Goal: Task Accomplishment & Management: Manage account settings

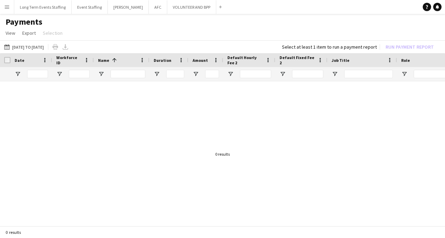
click at [8, 6] on app-icon "Menu" at bounding box center [7, 7] width 6 height 6
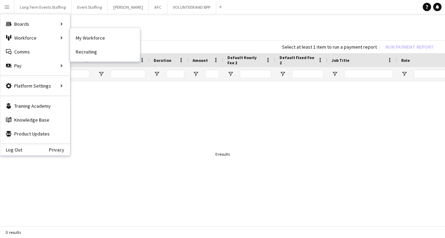
click at [111, 42] on link "My Workforce" at bounding box center [105, 38] width 70 height 14
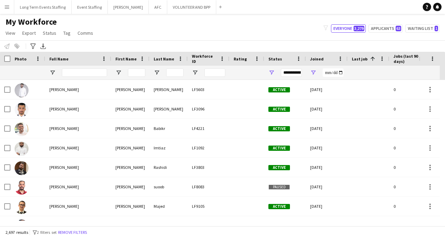
click at [5, 7] on app-icon "Menu" at bounding box center [7, 7] width 6 height 6
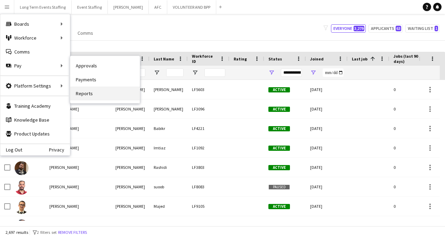
click at [95, 96] on link "Reports" at bounding box center [105, 94] width 70 height 14
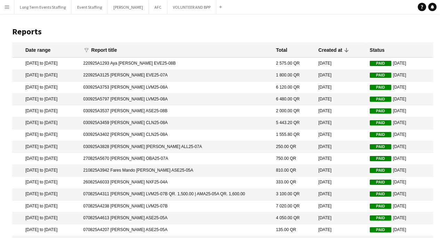
click at [4, 7] on app-icon "Menu" at bounding box center [7, 7] width 6 height 6
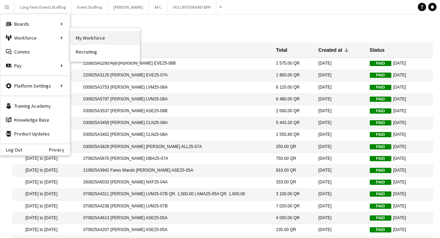
click at [91, 38] on link "My Workforce" at bounding box center [105, 38] width 70 height 14
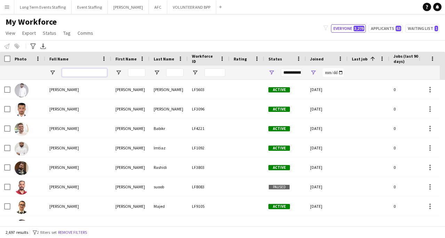
click at [92, 71] on input "Full Name Filter Input" at bounding box center [84, 73] width 45 height 8
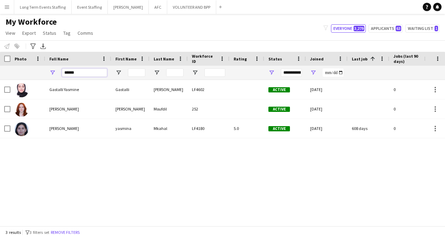
type input "******"
click at [69, 232] on button "Remove filters" at bounding box center [65, 233] width 32 height 8
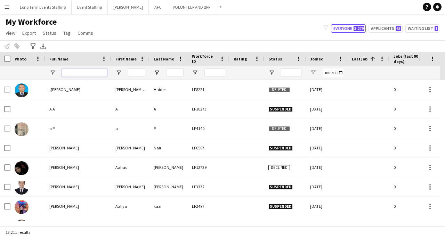
click at [86, 74] on input "Full Name Filter Input" at bounding box center [84, 73] width 45 height 8
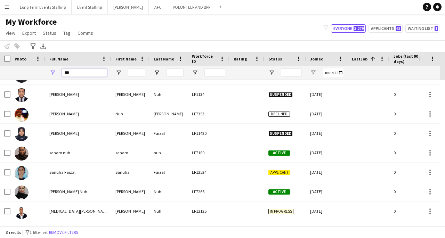
scroll to position [15, 0]
type input "***"
click at [57, 217] on div "[MEDICAL_DATA][PERSON_NAME]" at bounding box center [78, 211] width 66 height 19
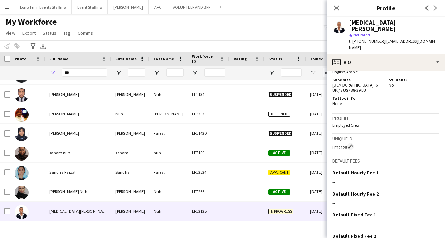
scroll to position [425, 0]
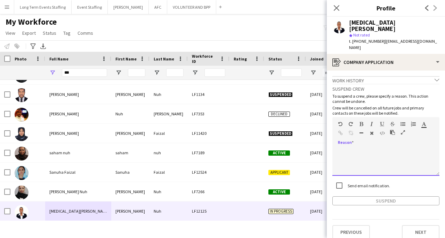
click at [362, 148] on div at bounding box center [386, 162] width 107 height 28
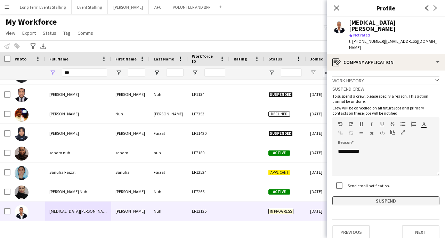
click at [401, 197] on button "Suspend" at bounding box center [386, 201] width 107 height 9
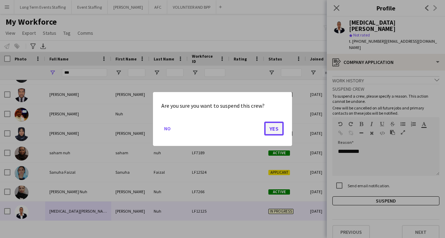
click at [279, 134] on button "Yes" at bounding box center [273, 129] width 19 height 14
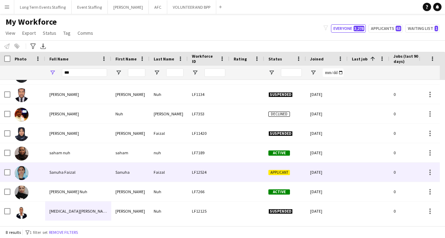
click at [69, 173] on span "Sanuha Faizal" at bounding box center [62, 172] width 26 height 5
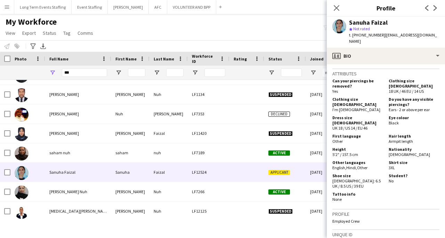
scroll to position [448, 0]
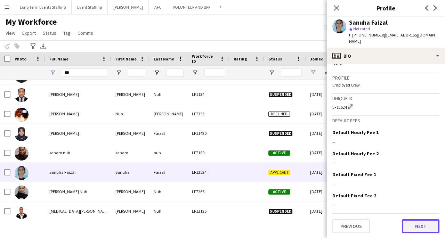
click at [427, 224] on button "Next" at bounding box center [421, 227] width 38 height 14
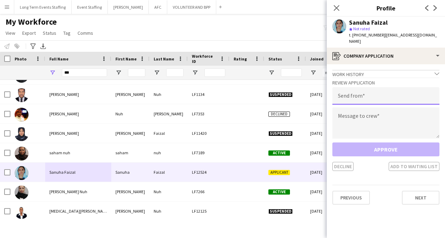
click at [357, 90] on input "email" at bounding box center [386, 95] width 107 height 17
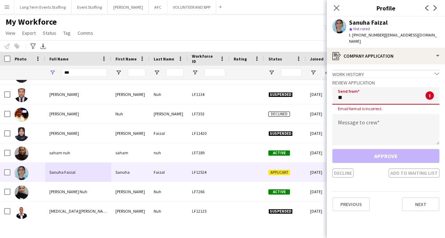
type input "*"
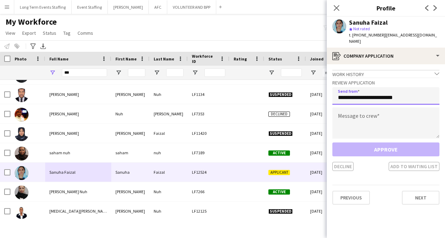
type input "**********"
click at [353, 112] on textarea at bounding box center [386, 123] width 107 height 31
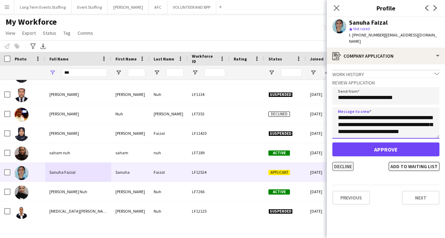
type textarea "**********"
click at [343, 162] on button "Decline" at bounding box center [343, 166] width 21 height 9
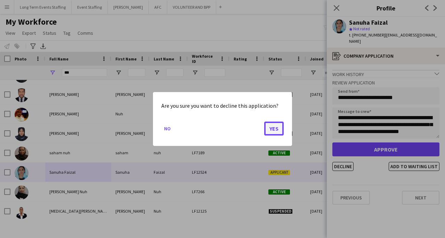
click at [277, 132] on button "Yes" at bounding box center [273, 129] width 19 height 14
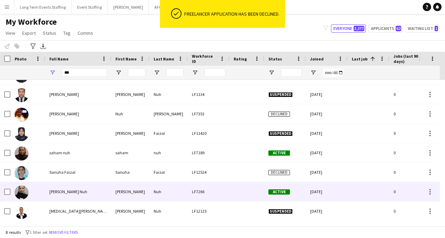
click at [88, 194] on div "[PERSON_NAME] Nuh" at bounding box center [78, 191] width 66 height 19
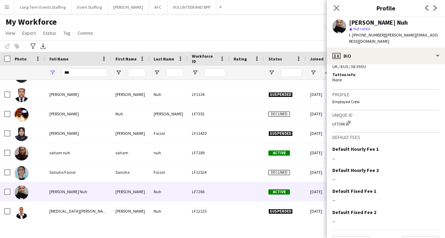
scroll to position [403, 0]
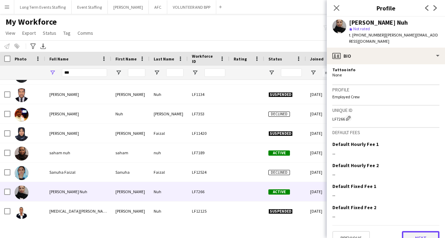
click at [415, 231] on button "Next" at bounding box center [421, 238] width 38 height 14
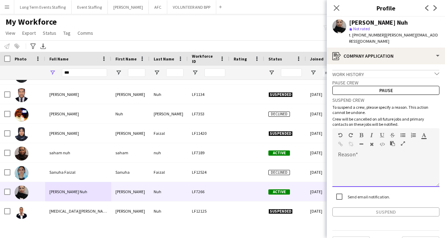
click at [392, 159] on div at bounding box center [386, 173] width 107 height 28
paste div
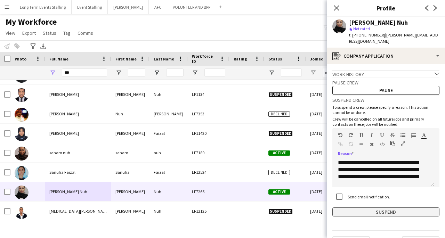
click at [398, 210] on button "Suspend" at bounding box center [386, 212] width 107 height 9
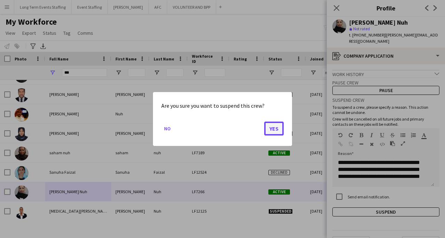
click at [270, 124] on button "Yes" at bounding box center [273, 129] width 19 height 14
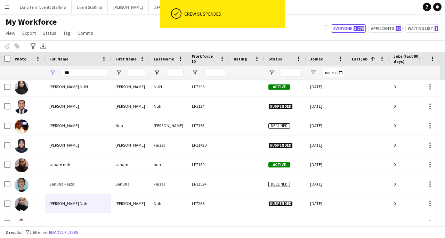
scroll to position [0, 0]
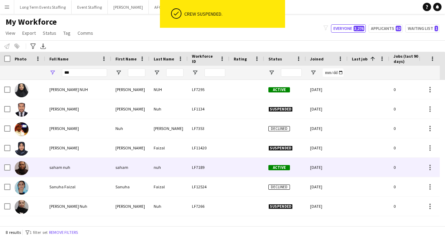
click at [161, 165] on div "nuh" at bounding box center [169, 167] width 38 height 19
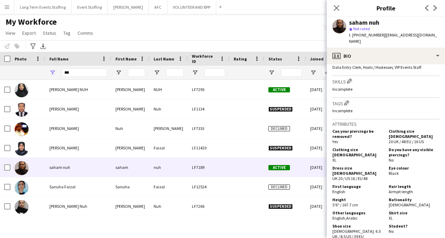
scroll to position [397, 0]
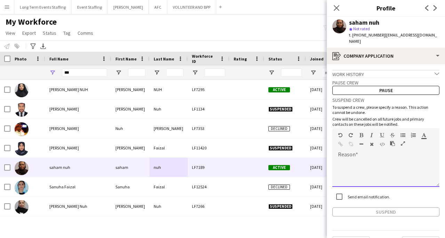
click at [384, 161] on div at bounding box center [386, 173] width 107 height 28
paste div
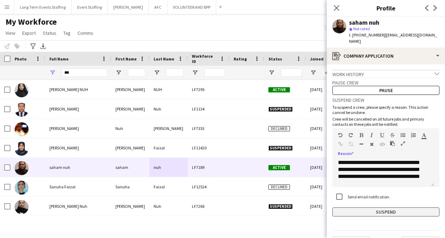
click at [383, 208] on button "Suspend" at bounding box center [386, 212] width 107 height 9
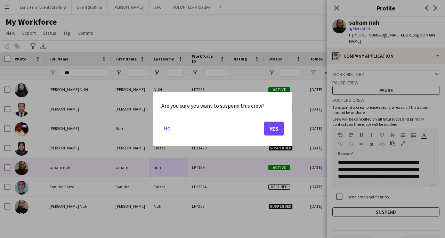
click at [266, 127] on button "Yes" at bounding box center [273, 129] width 19 height 14
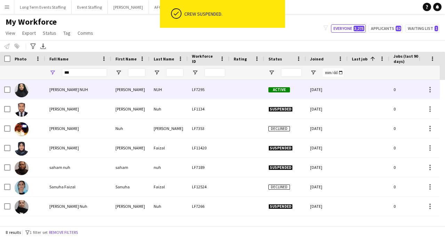
click at [280, 88] on span "Active" at bounding box center [280, 89] width 22 height 5
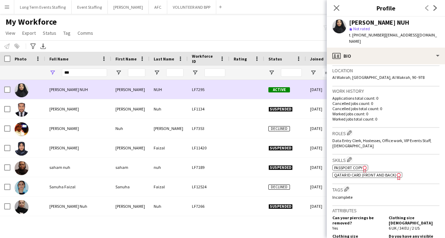
scroll to position [411, 0]
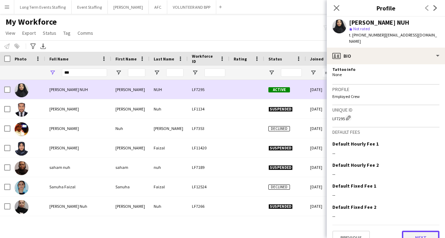
click at [417, 231] on button "Next" at bounding box center [421, 238] width 38 height 14
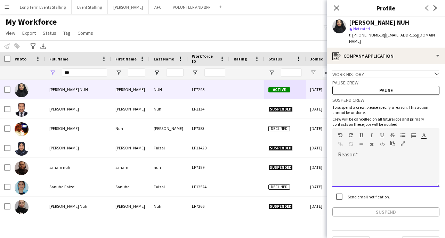
click at [390, 159] on div at bounding box center [386, 173] width 107 height 28
paste div
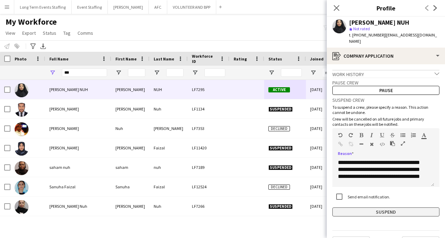
click at [381, 208] on button "Suspend" at bounding box center [386, 212] width 107 height 9
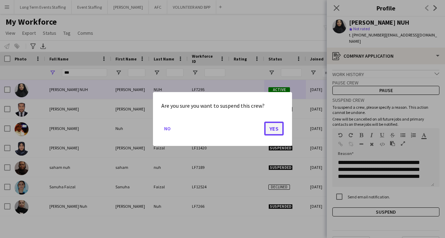
click at [272, 128] on button "Yes" at bounding box center [273, 129] width 19 height 14
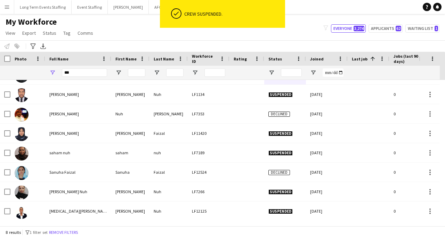
scroll to position [0, 0]
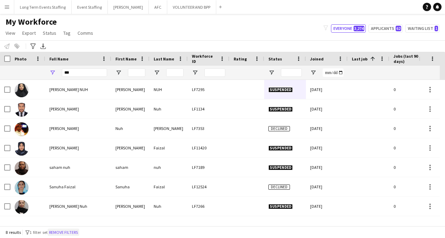
click at [77, 233] on button "Remove filters" at bounding box center [64, 233] width 32 height 8
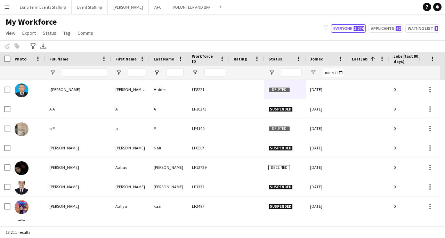
click at [360, 60] on span "Last job" at bounding box center [360, 58] width 16 height 5
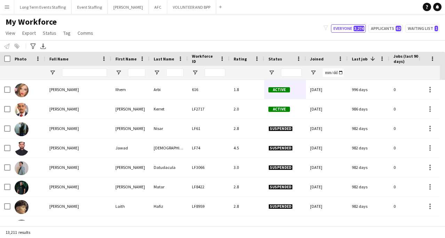
click at [360, 60] on span "Last job" at bounding box center [360, 58] width 16 height 5
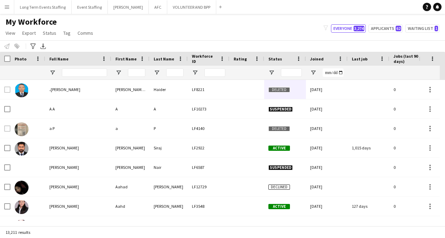
click at [321, 59] on span "Joined" at bounding box center [317, 58] width 14 height 5
click at [332, 74] on input "Joined Filter Input" at bounding box center [333, 73] width 21 height 8
click at [313, 73] on span "Open Filter Menu" at bounding box center [313, 73] width 6 height 6
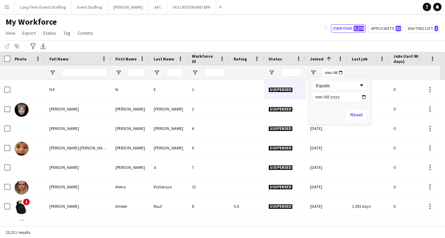
click at [340, 96] on input "Filter Value" at bounding box center [340, 97] width 54 height 8
click at [348, 96] on input "Filter Value" at bounding box center [340, 97] width 54 height 8
click at [341, 96] on input "Filter Value" at bounding box center [340, 97] width 54 height 8
click at [317, 96] on input "Filter Value" at bounding box center [340, 97] width 54 height 8
click at [329, 87] on div "Equals" at bounding box center [337, 85] width 42 height 5
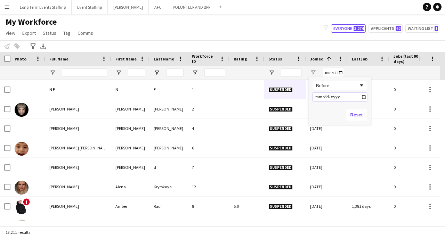
click at [324, 98] on input "Filter Value" at bounding box center [340, 97] width 54 height 8
type input "**********"
click at [276, 28] on div "My Workforce View Views Default view New view Update view Delete view Edit name…" at bounding box center [222, 29] width 445 height 24
click at [270, 73] on span "Open Filter Menu" at bounding box center [272, 73] width 6 height 6
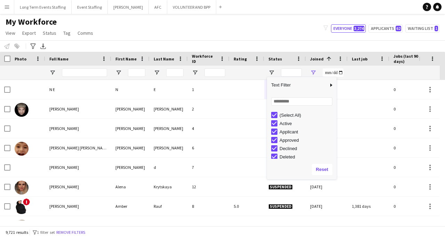
click at [273, 29] on div "My Workforce View Views Default view New view Update view Delete view Edit name…" at bounding box center [222, 29] width 445 height 24
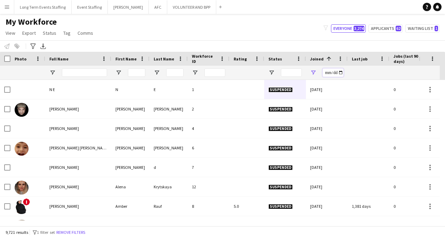
click at [334, 72] on input "**********" at bounding box center [333, 73] width 21 height 8
click at [271, 72] on span "Open Filter Menu" at bounding box center [272, 73] width 6 height 6
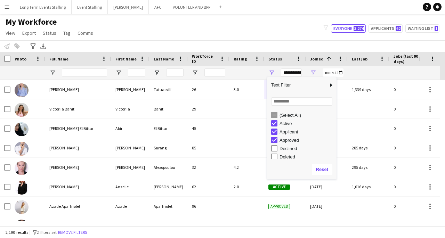
scroll to position [43, 0]
click at [287, 122] on div "In progress" at bounding box center [307, 121] width 55 height 5
click at [286, 155] on div "Waiting list" at bounding box center [307, 155] width 55 height 5
type input "**********"
click at [258, 31] on div "My Workforce View Views Default view New view Update view Delete view Edit name…" at bounding box center [222, 29] width 445 height 24
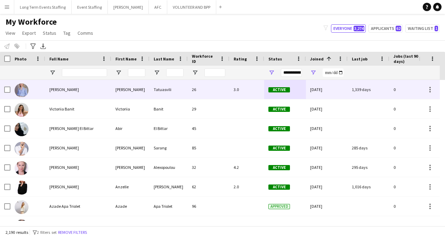
click at [309, 90] on div "[DATE]" at bounding box center [327, 89] width 42 height 19
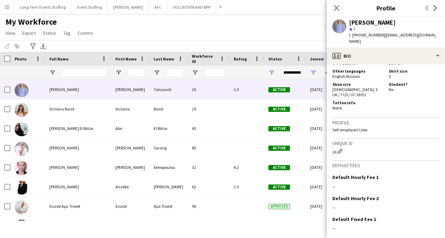
scroll to position [452, 0]
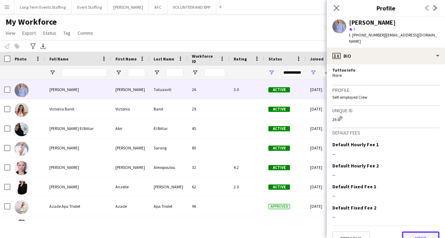
click at [422, 232] on button "Next" at bounding box center [421, 239] width 38 height 14
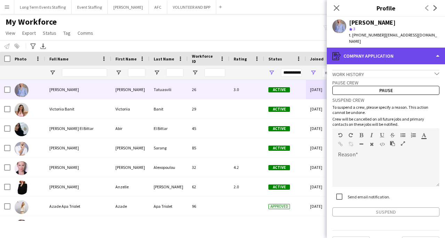
click at [437, 50] on div "register Company application" at bounding box center [386, 56] width 118 height 17
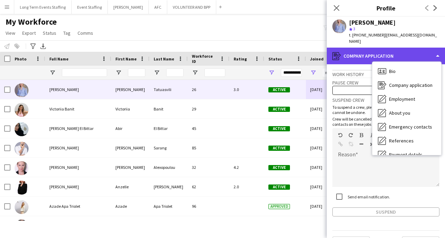
scroll to position [0, 0]
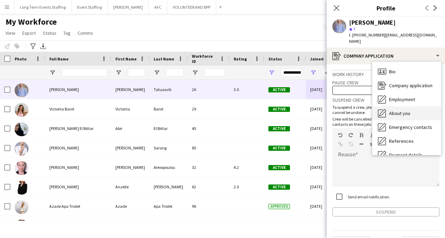
click at [417, 106] on div "About you About you" at bounding box center [407, 113] width 69 height 14
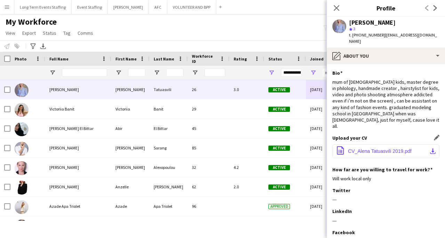
click at [420, 144] on button "office-file-sheet CV_Alena Tatuasvili 2019.pdf download-bottom" at bounding box center [386, 151] width 107 height 14
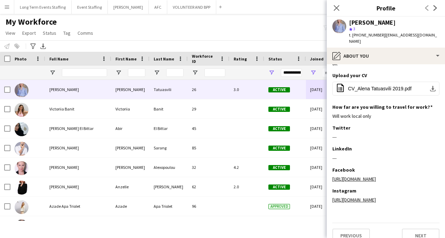
scroll to position [66, 0]
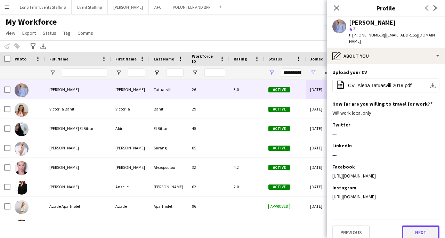
click at [418, 226] on button "Next" at bounding box center [421, 233] width 38 height 14
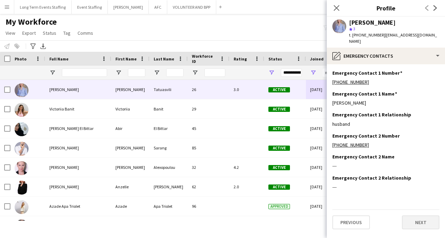
scroll to position [0, 0]
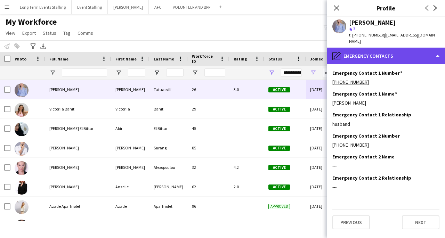
click at [372, 50] on div "pencil4 Emergency contacts" at bounding box center [386, 56] width 118 height 17
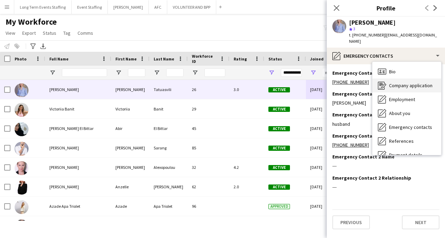
click at [385, 81] on icon "Company application" at bounding box center [382, 85] width 8 height 8
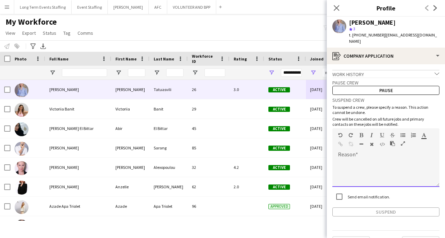
click at [350, 159] on div at bounding box center [386, 173] width 107 height 28
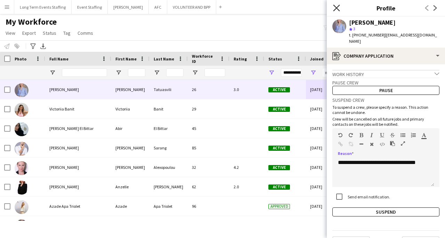
click at [336, 6] on icon "Close pop-in" at bounding box center [336, 8] width 7 height 7
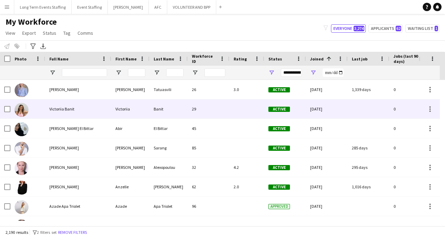
click at [237, 102] on div at bounding box center [247, 109] width 35 height 19
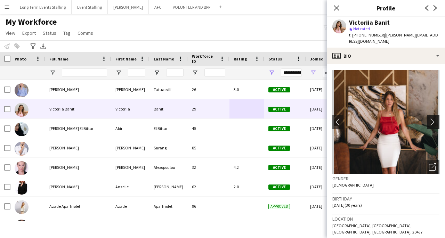
click at [428, 121] on button "chevron-right" at bounding box center [435, 122] width 14 height 14
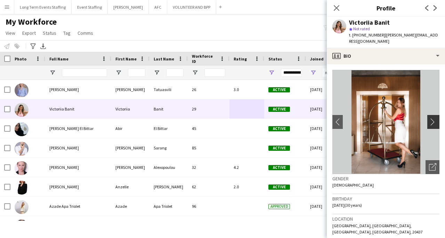
click at [429, 119] on button "chevron-right" at bounding box center [435, 122] width 14 height 14
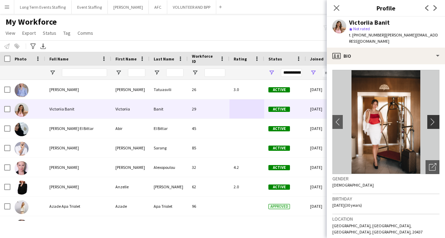
click at [429, 119] on button "chevron-right" at bounding box center [435, 122] width 14 height 14
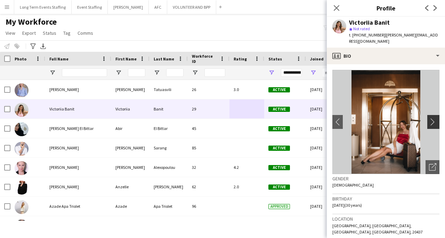
click at [429, 119] on button "chevron-right" at bounding box center [435, 122] width 14 height 14
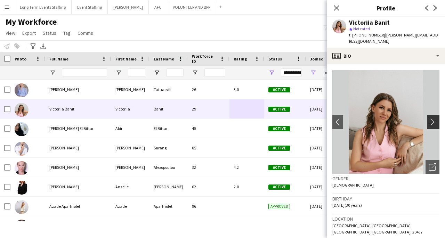
click at [429, 118] on app-icon "chevron-right" at bounding box center [434, 121] width 11 height 7
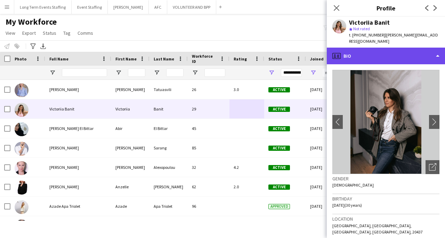
click at [379, 48] on div "profile Bio" at bounding box center [386, 56] width 118 height 17
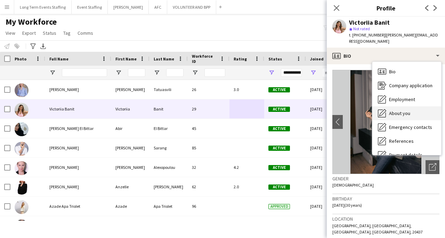
click at [403, 110] on span "About you" at bounding box center [399, 113] width 21 height 6
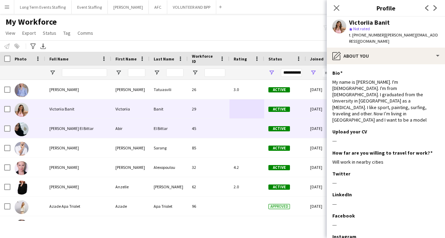
click at [87, 130] on div "[PERSON_NAME] El Bittar" at bounding box center [78, 128] width 66 height 19
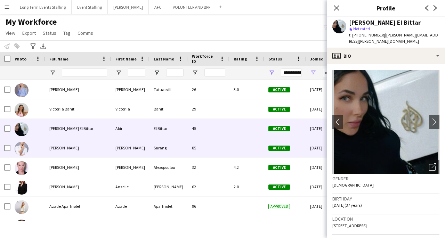
click at [94, 151] on div "[PERSON_NAME]" at bounding box center [78, 147] width 66 height 19
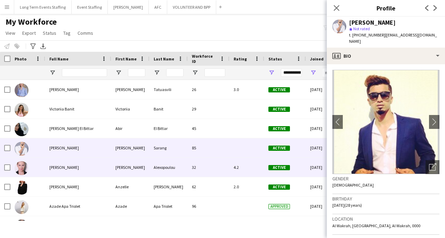
click at [79, 168] on span "[PERSON_NAME]" at bounding box center [64, 167] width 30 height 5
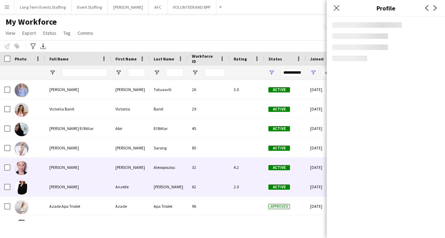
click at [79, 190] on div "[PERSON_NAME]" at bounding box center [78, 186] width 66 height 19
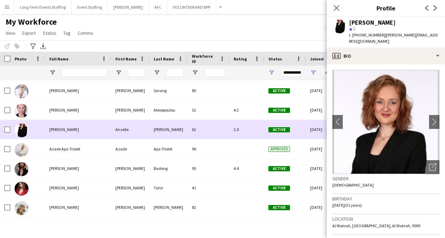
scroll to position [57, 0]
click at [195, 152] on div "96" at bounding box center [209, 149] width 42 height 19
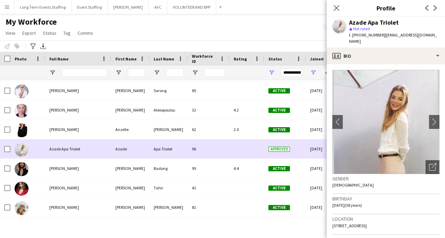
click at [179, 171] on div "Badong" at bounding box center [169, 168] width 38 height 19
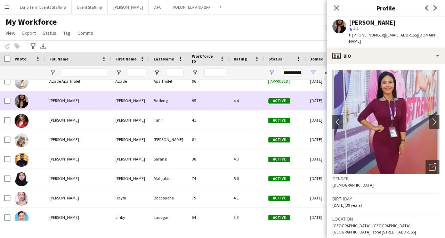
scroll to position [128, 0]
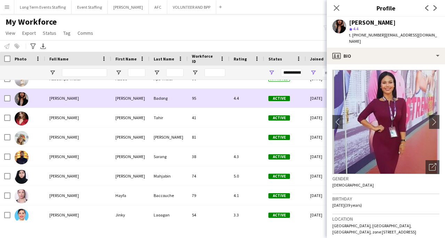
click at [172, 115] on div "Tahir" at bounding box center [169, 117] width 38 height 19
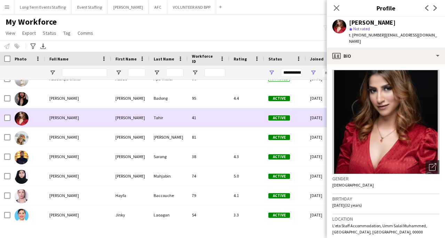
click at [179, 142] on div "[PERSON_NAME]" at bounding box center [169, 137] width 38 height 19
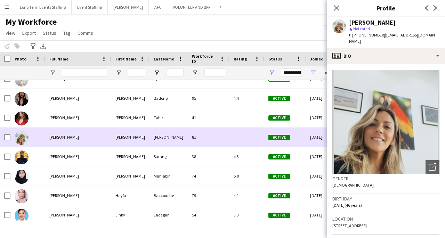
click at [185, 159] on div "Sarang" at bounding box center [169, 156] width 38 height 19
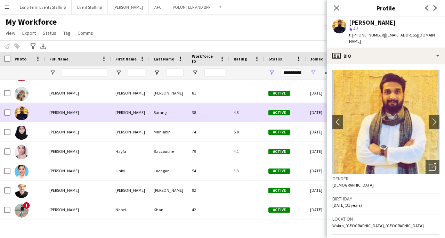
scroll to position [199, 0]
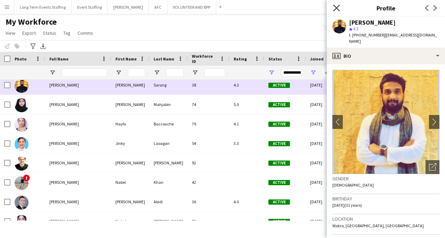
click at [337, 8] on icon at bounding box center [336, 8] width 7 height 7
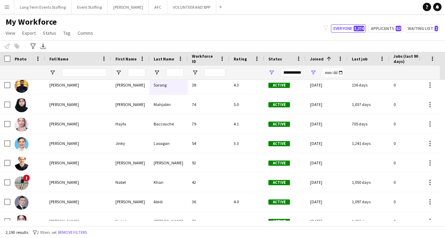
click at [362, 55] on div "Last job" at bounding box center [364, 59] width 25 height 10
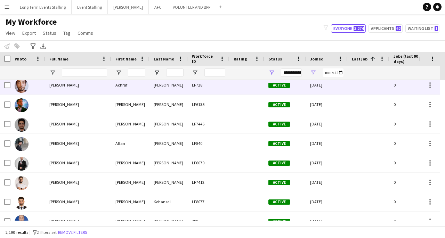
click at [150, 85] on div "[PERSON_NAME]" at bounding box center [169, 84] width 38 height 19
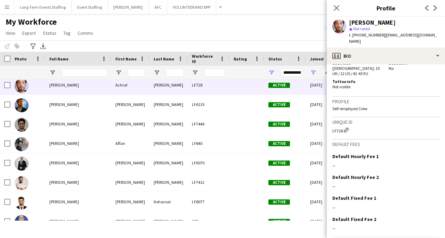
scroll to position [443, 0]
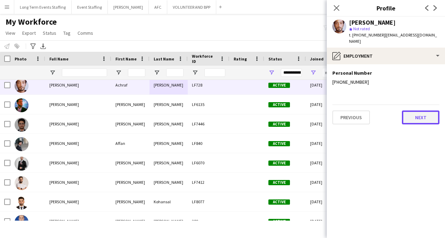
click at [424, 111] on button "Next" at bounding box center [421, 118] width 38 height 14
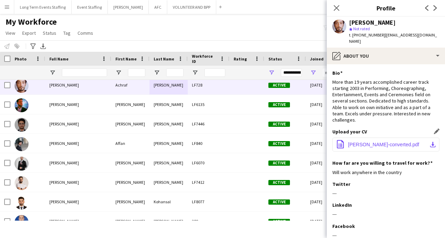
click at [422, 138] on button "office-file-sheet [PERSON_NAME]-converted.pdf download-bottom" at bounding box center [386, 145] width 107 height 14
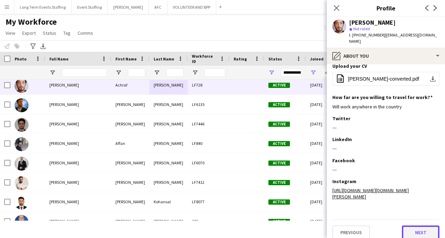
click at [414, 229] on button "Next" at bounding box center [421, 233] width 38 height 14
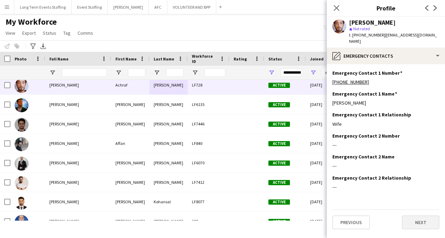
scroll to position [0, 0]
click at [416, 216] on button "Next" at bounding box center [421, 223] width 38 height 14
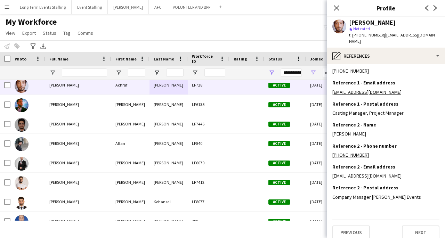
scroll to position [32, 0]
click at [418, 226] on button "Next" at bounding box center [421, 233] width 38 height 14
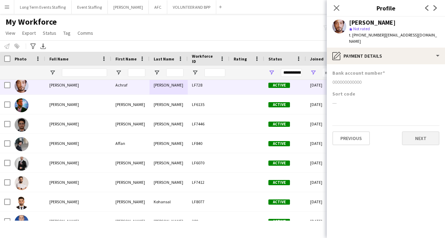
scroll to position [0, 0]
click at [419, 132] on button "Next" at bounding box center [421, 139] width 38 height 14
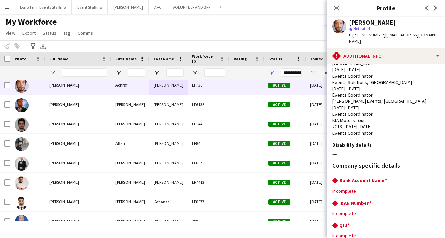
scroll to position [167, 0]
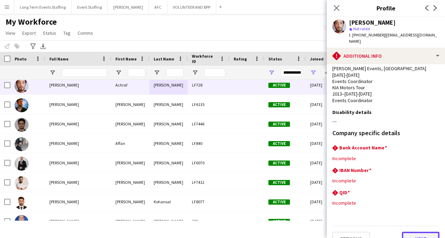
click at [422, 232] on button "Next" at bounding box center [421, 239] width 38 height 14
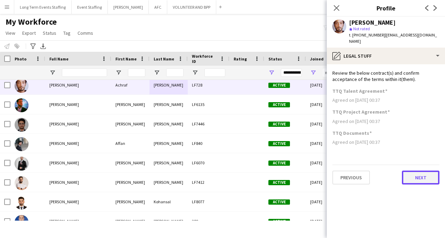
click at [421, 171] on button "Next" at bounding box center [421, 178] width 38 height 14
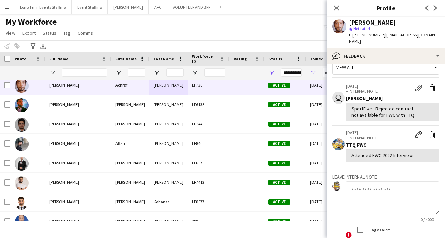
scroll to position [13, 0]
click at [336, 9] on icon at bounding box center [336, 8] width 7 height 7
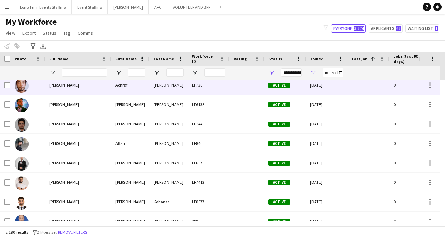
click at [80, 84] on div "[PERSON_NAME]" at bounding box center [78, 84] width 66 height 19
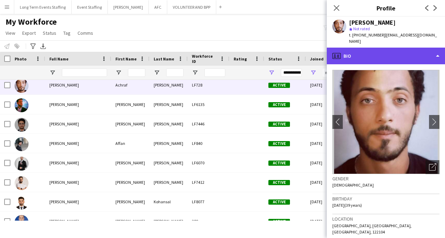
click at [374, 50] on div "profile Bio" at bounding box center [386, 56] width 118 height 17
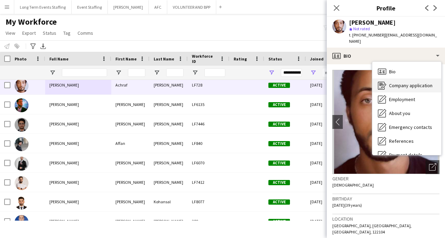
click at [399, 82] on span "Company application" at bounding box center [410, 85] width 43 height 6
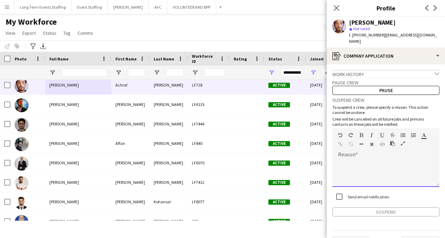
click at [361, 161] on div at bounding box center [386, 173] width 107 height 28
paste div
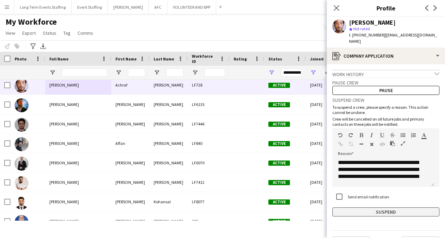
click at [381, 208] on button "Suspend" at bounding box center [386, 212] width 107 height 9
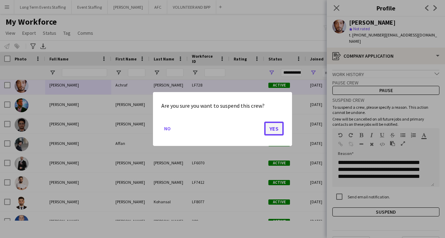
click at [270, 130] on button "Yes" at bounding box center [273, 129] width 19 height 14
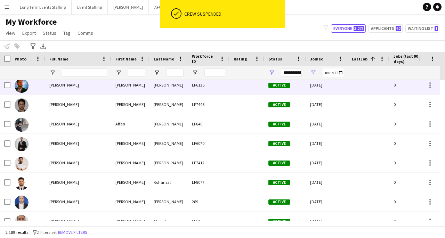
click at [100, 85] on div "[PERSON_NAME]" at bounding box center [78, 84] width 66 height 19
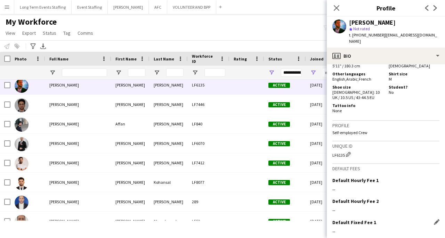
scroll to position [401, 0]
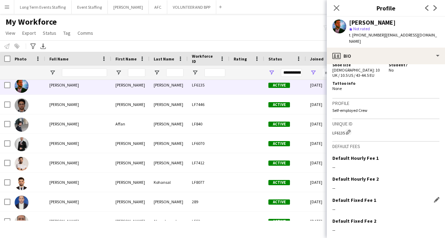
click at [434, 197] on div "Default Fixed Fee 1 Edit this field --" at bounding box center [386, 207] width 107 height 21
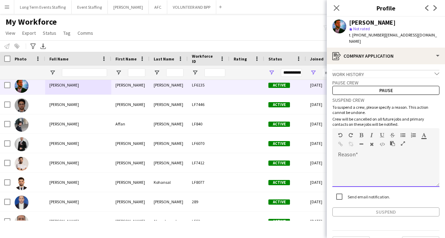
click at [379, 154] on div at bounding box center [386, 170] width 107 height 33
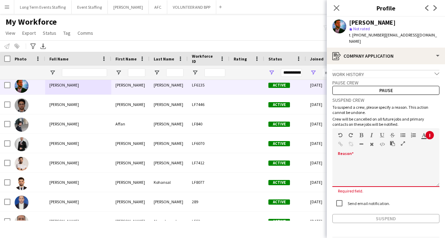
paste div
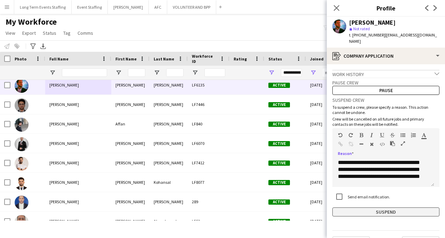
click at [365, 209] on button "Suspend" at bounding box center [386, 212] width 107 height 9
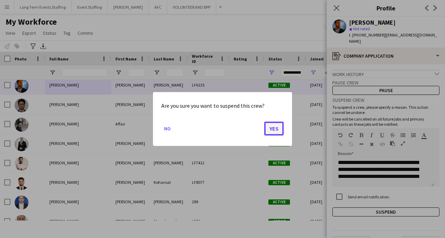
click at [276, 129] on button "Yes" at bounding box center [273, 129] width 19 height 14
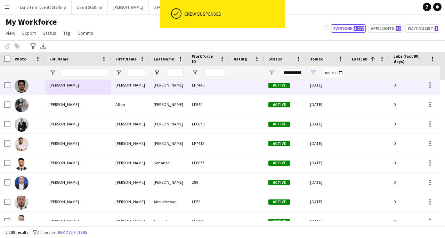
click at [96, 91] on div "[PERSON_NAME]" at bounding box center [78, 84] width 66 height 19
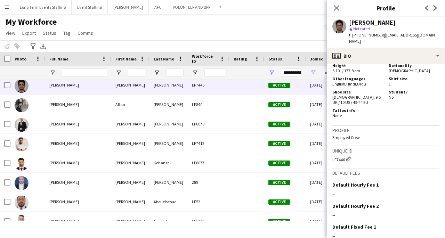
scroll to position [405, 0]
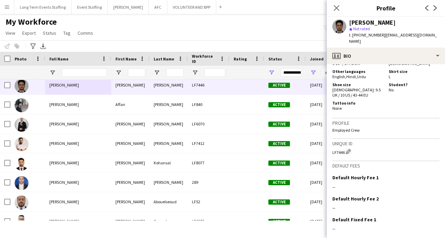
drag, startPoint x: 440, startPoint y: 203, endPoint x: 278, endPoint y: 16, distance: 246.9
click at [438, 226] on app-crew-profile-bio "chevron-left chevron-right Open photos pop-in Gender [DEMOGRAPHIC_DATA] Birthda…" at bounding box center [386, 151] width 118 height 174
click at [340, 9] on icon "Close pop-in" at bounding box center [336, 8] width 7 height 7
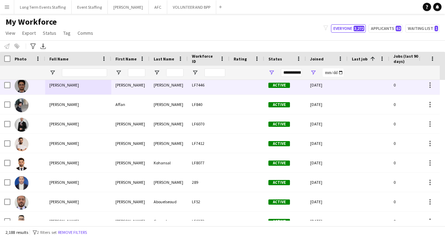
click at [248, 90] on div at bounding box center [247, 84] width 35 height 19
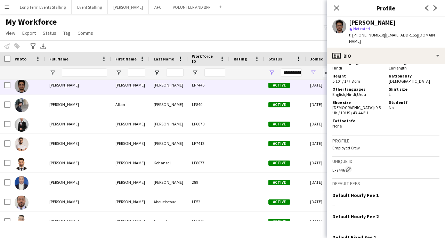
scroll to position [438, 0]
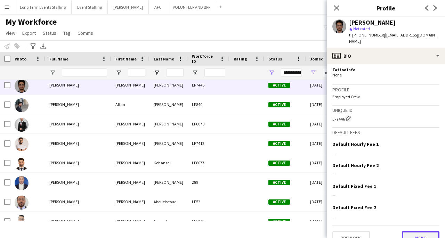
click at [421, 231] on button "Next" at bounding box center [421, 238] width 38 height 14
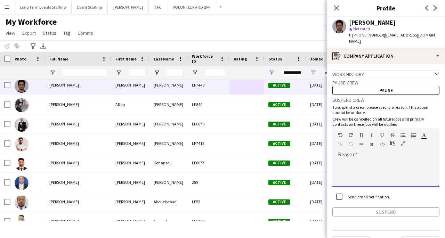
click at [364, 143] on div at bounding box center [353, 146] width 31 height 8
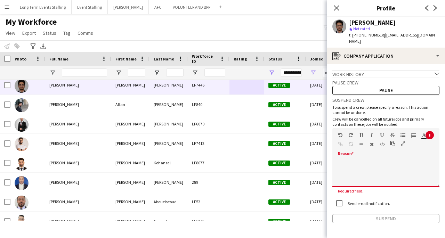
paste div
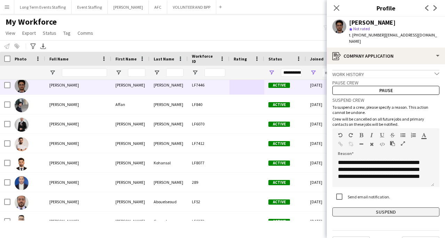
click at [368, 208] on button "Suspend" at bounding box center [386, 212] width 107 height 9
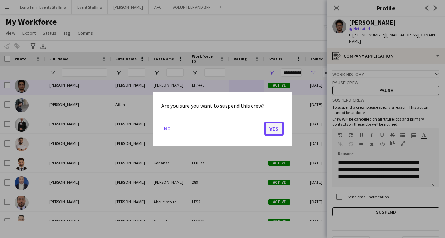
click at [273, 130] on button "Yes" at bounding box center [273, 129] width 19 height 14
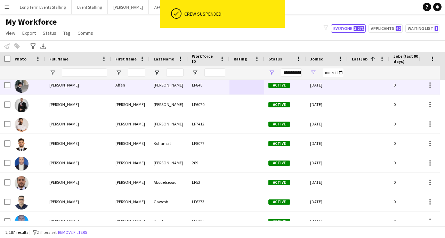
click at [207, 89] on div "LF840" at bounding box center [209, 84] width 42 height 19
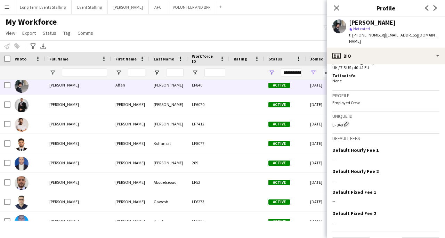
scroll to position [407, 0]
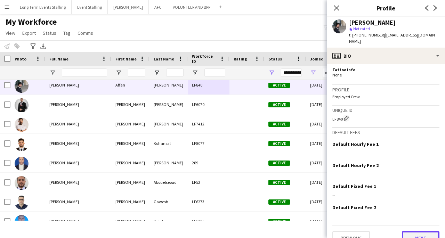
click at [417, 231] on button "Next" at bounding box center [421, 238] width 38 height 14
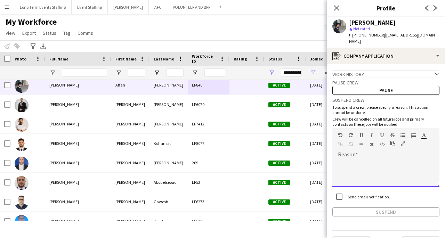
click at [383, 164] on div at bounding box center [386, 173] width 107 height 28
paste div
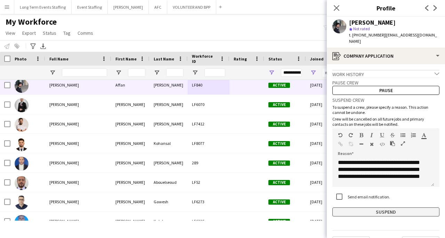
click at [382, 209] on button "Suspend" at bounding box center [386, 212] width 107 height 9
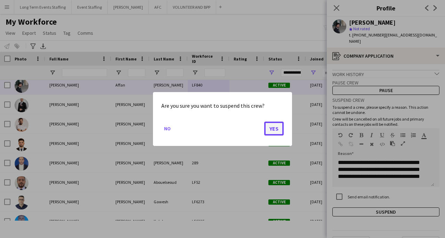
click at [280, 129] on button "Yes" at bounding box center [273, 129] width 19 height 14
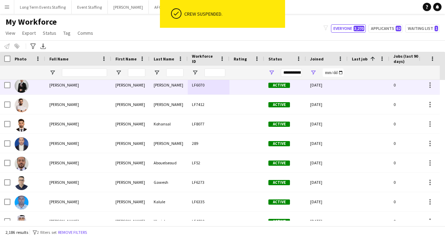
click at [158, 92] on div "[PERSON_NAME]" at bounding box center [169, 84] width 38 height 19
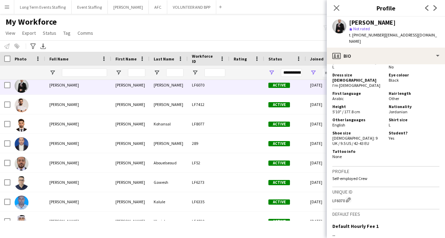
scroll to position [429, 0]
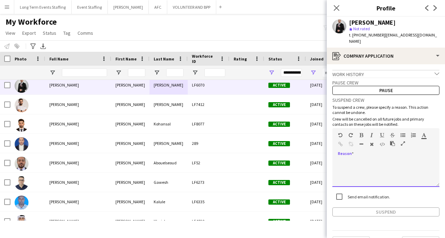
click at [383, 159] on div at bounding box center [386, 173] width 107 height 28
paste div
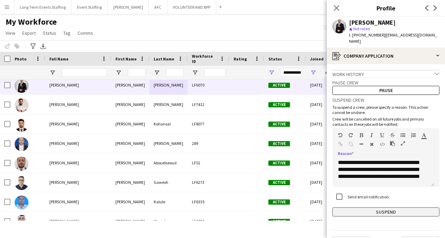
click at [381, 208] on button "Suspend" at bounding box center [386, 212] width 107 height 9
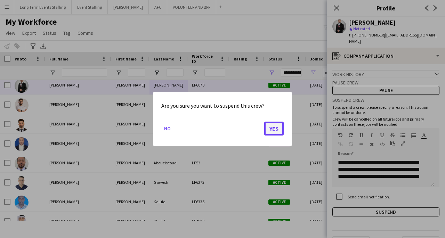
click at [274, 126] on button "Yes" at bounding box center [273, 129] width 19 height 14
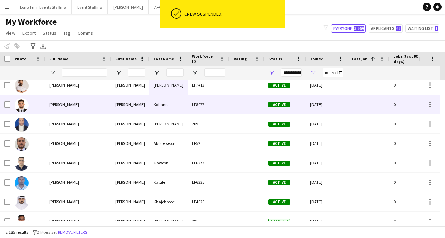
click at [210, 107] on div "LF8077" at bounding box center [209, 104] width 42 height 19
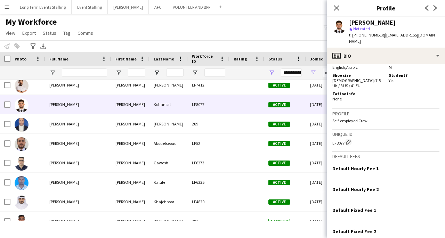
scroll to position [475, 0]
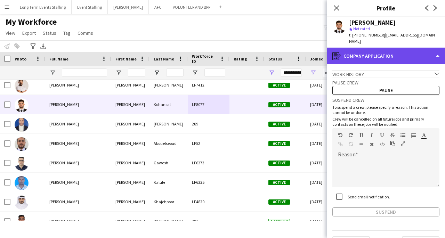
click at [417, 52] on div "register Company application" at bounding box center [386, 56] width 118 height 17
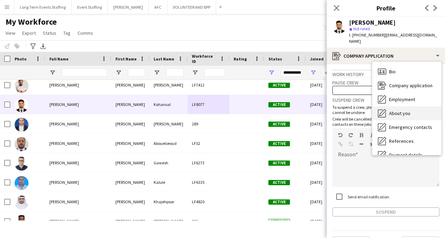
click at [407, 110] on span "About you" at bounding box center [399, 113] width 21 height 6
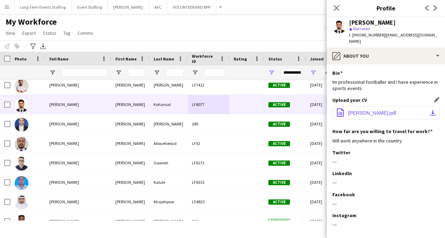
click at [404, 107] on button "office-file-sheet [PERSON_NAME].pdf download-bottom" at bounding box center [386, 113] width 107 height 14
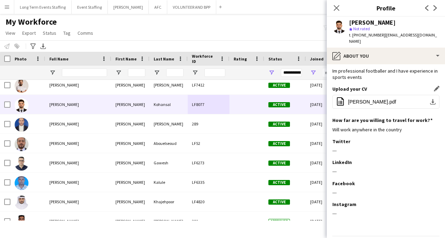
scroll to position [13, 0]
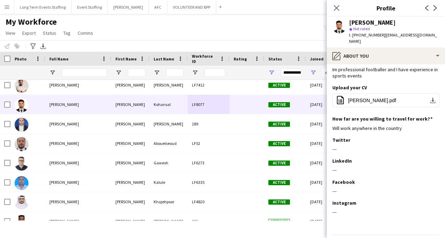
drag, startPoint x: 233, startPoint y: 21, endPoint x: 243, endPoint y: 18, distance: 10.2
click at [233, 21] on div "My Workforce View Views Default view New view Update view Delete view Edit name…" at bounding box center [222, 29] width 445 height 24
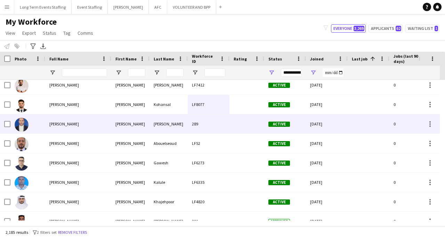
click at [43, 122] on div at bounding box center [27, 123] width 35 height 19
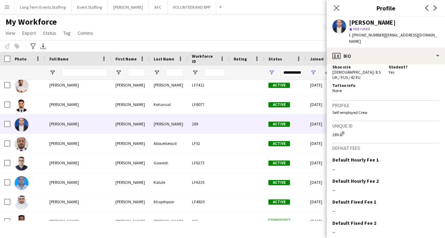
scroll to position [397, 0]
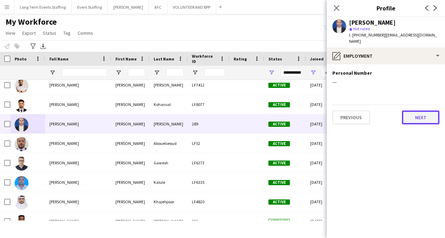
click at [419, 113] on button "Next" at bounding box center [421, 118] width 38 height 14
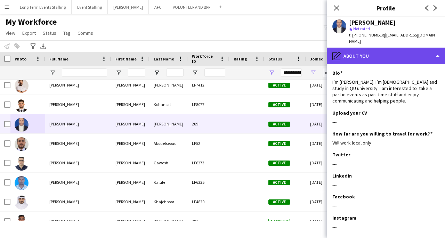
click at [440, 54] on div "pencil4 About you" at bounding box center [386, 56] width 118 height 17
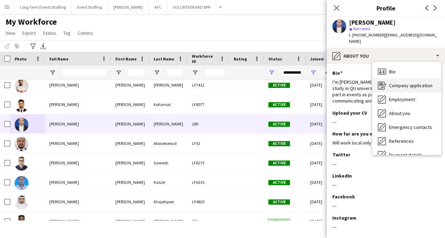
click at [418, 82] on span "Company application" at bounding box center [410, 85] width 43 height 6
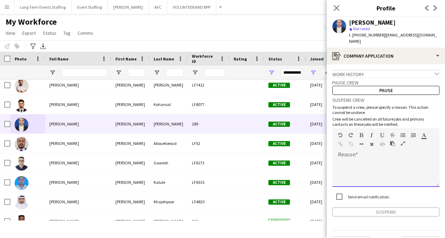
click at [368, 162] on div at bounding box center [386, 173] width 107 height 28
paste div
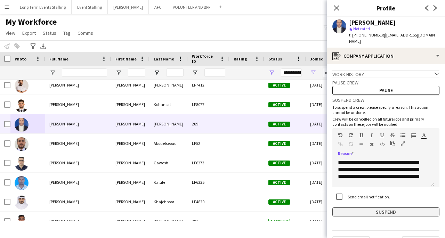
click at [368, 208] on button "Suspend" at bounding box center [386, 212] width 107 height 9
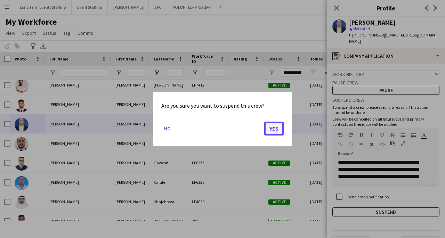
click at [275, 126] on button "Yes" at bounding box center [273, 129] width 19 height 14
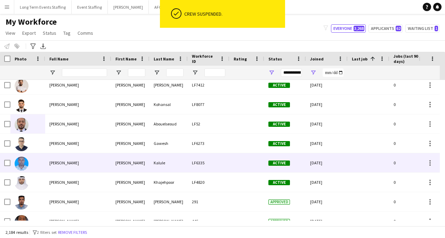
click at [65, 166] on div "[PERSON_NAME]" at bounding box center [78, 162] width 66 height 19
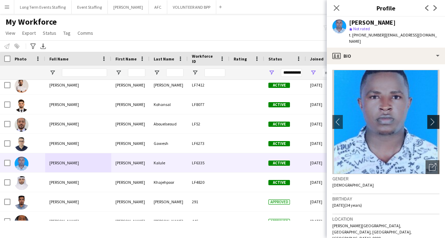
click at [430, 118] on app-icon "chevron-right" at bounding box center [434, 121] width 11 height 7
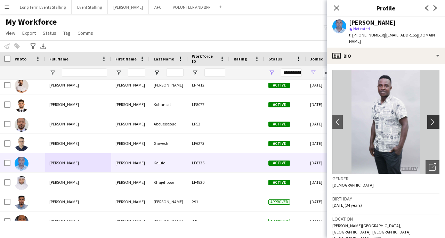
click at [430, 118] on app-icon "chevron-right" at bounding box center [434, 121] width 11 height 7
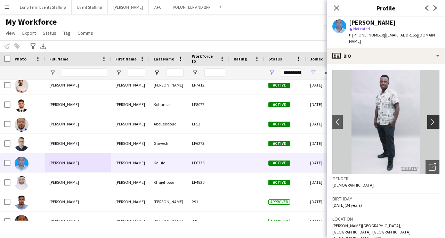
click at [430, 118] on app-icon "chevron-right" at bounding box center [434, 121] width 11 height 7
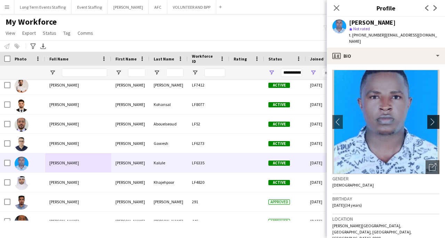
click at [430, 118] on app-icon "chevron-right" at bounding box center [434, 121] width 11 height 7
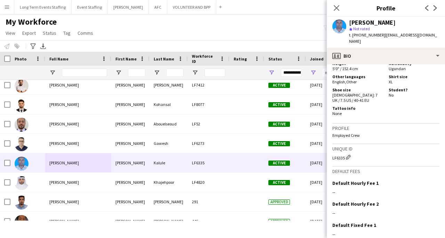
scroll to position [458, 0]
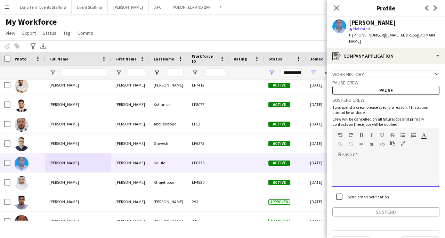
click at [393, 159] on div at bounding box center [386, 173] width 107 height 28
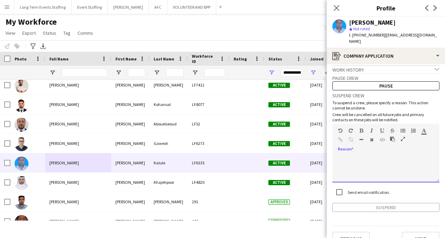
paste div
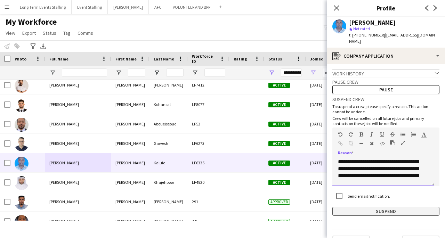
scroll to position [0, 0]
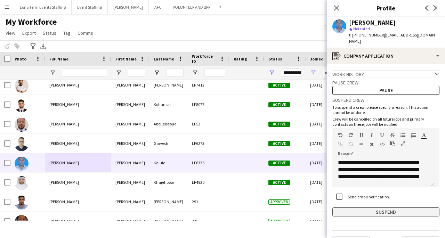
click at [385, 208] on button "Suspend" at bounding box center [386, 212] width 107 height 9
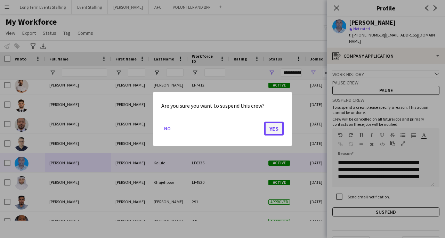
click at [272, 129] on button "Yes" at bounding box center [273, 129] width 19 height 14
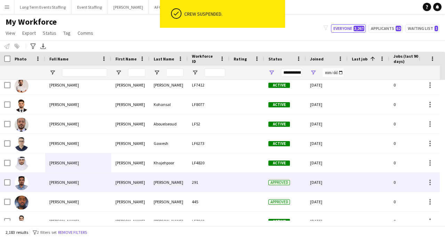
click at [85, 181] on div "[PERSON_NAME]" at bounding box center [78, 182] width 66 height 19
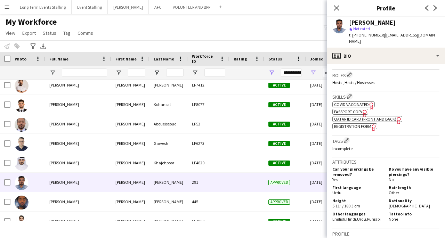
scroll to position [362, 0]
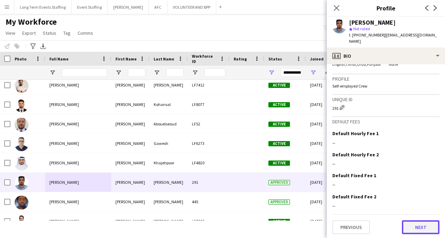
click at [427, 229] on button "Next" at bounding box center [421, 228] width 38 height 14
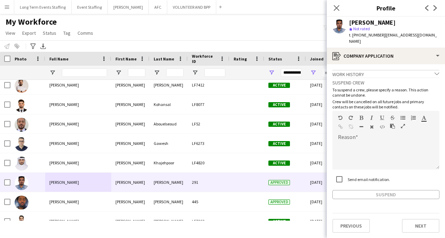
click at [427, 231] on app-crew-profile-application "Work history chevron-down Incomplete Suspend crew To suspend a crew, please spe…" at bounding box center [386, 151] width 118 height 174
click at [383, 143] on div at bounding box center [386, 156] width 107 height 28
paste div
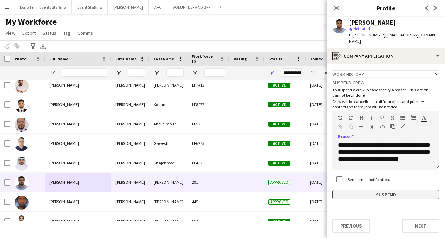
click at [378, 190] on button "Suspend" at bounding box center [386, 194] width 107 height 9
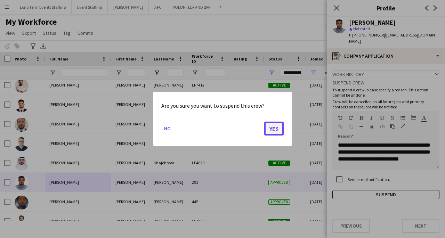
click at [275, 129] on button "Yes" at bounding box center [273, 129] width 19 height 14
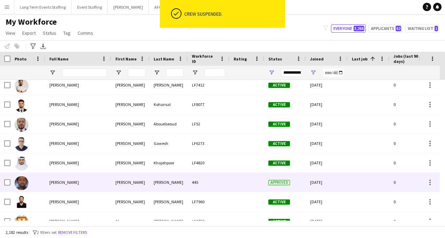
click at [204, 181] on div "445" at bounding box center [209, 182] width 42 height 19
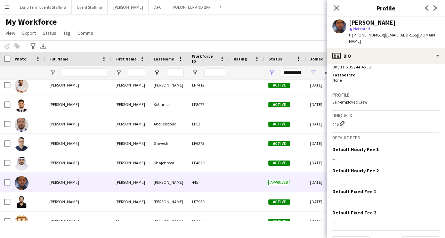
scroll to position [402, 0]
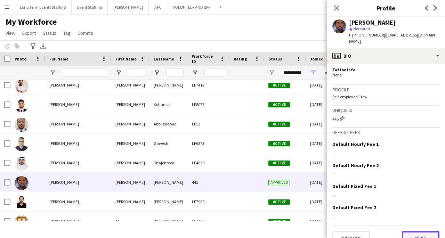
click at [414, 231] on button "Next" at bounding box center [421, 238] width 38 height 14
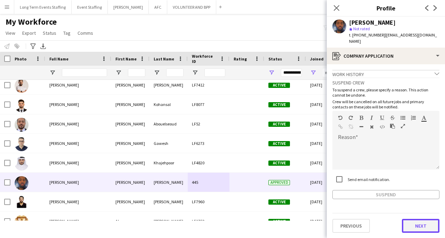
click at [414, 220] on button "Next" at bounding box center [421, 226] width 38 height 14
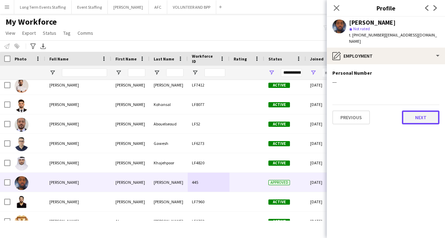
click at [421, 111] on button "Next" at bounding box center [421, 118] width 38 height 14
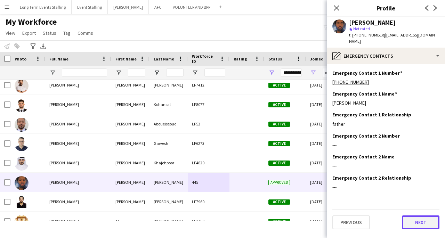
click at [420, 216] on button "Next" at bounding box center [421, 223] width 38 height 14
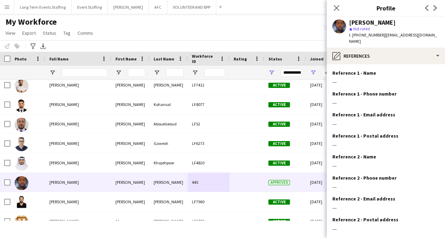
scroll to position [32, 0]
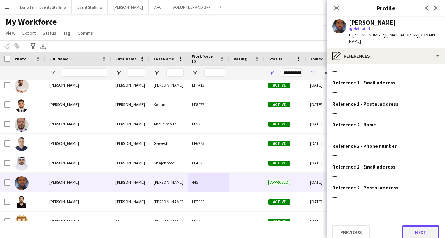
click at [426, 227] on button "Next" at bounding box center [421, 233] width 38 height 14
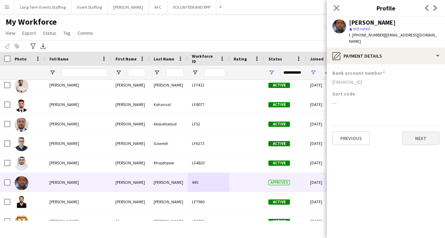
scroll to position [0, 0]
click at [426, 132] on button "Next" at bounding box center [421, 139] width 38 height 14
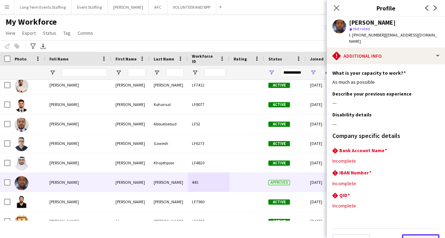
click at [412, 234] on button "Next" at bounding box center [421, 241] width 38 height 14
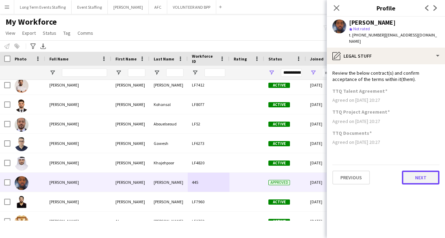
click at [418, 174] on button "Next" at bounding box center [421, 178] width 38 height 14
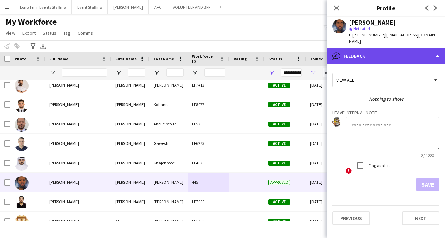
click at [442, 48] on div "bubble-pencil Feedback" at bounding box center [386, 56] width 118 height 17
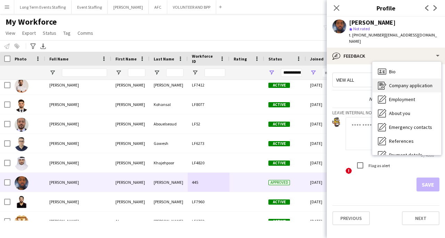
click at [408, 83] on div "Company application Company application" at bounding box center [407, 86] width 69 height 14
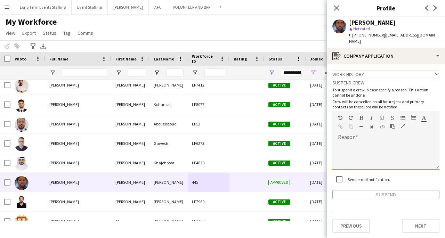
click at [391, 137] on div at bounding box center [386, 153] width 107 height 33
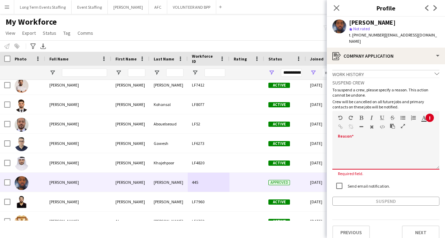
paste div
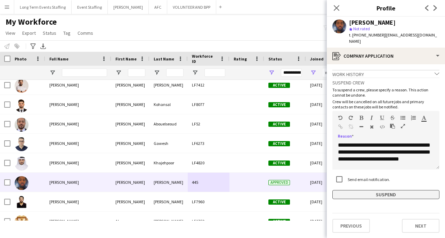
click at [379, 190] on button "Suspend" at bounding box center [386, 194] width 107 height 9
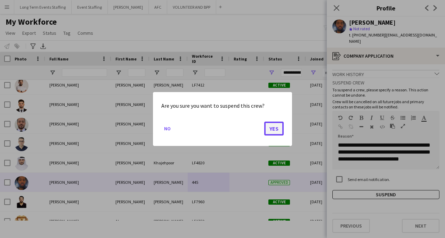
click at [273, 130] on button "Yes" at bounding box center [273, 129] width 19 height 14
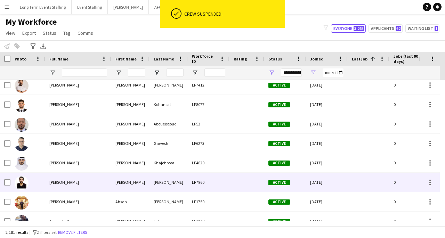
click at [105, 179] on div "[PERSON_NAME]" at bounding box center [78, 182] width 66 height 19
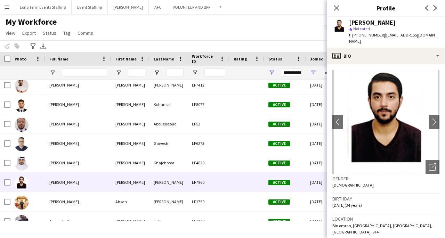
scroll to position [444, 0]
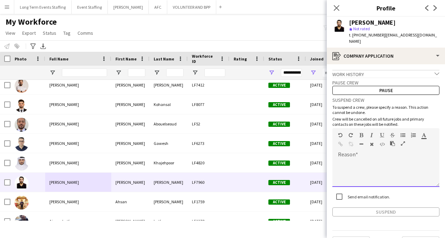
click at [393, 159] on div at bounding box center [386, 173] width 107 height 28
paste div
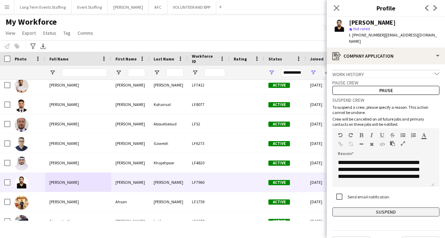
click at [390, 208] on button "Suspend" at bounding box center [386, 212] width 107 height 9
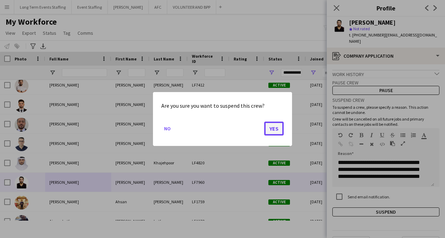
click at [280, 130] on button "Yes" at bounding box center [273, 129] width 19 height 14
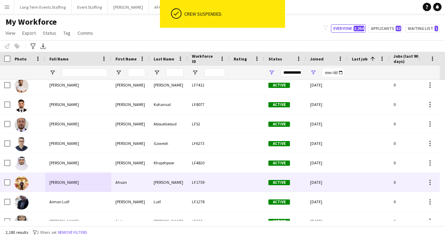
click at [78, 181] on div "[PERSON_NAME]" at bounding box center [78, 182] width 66 height 19
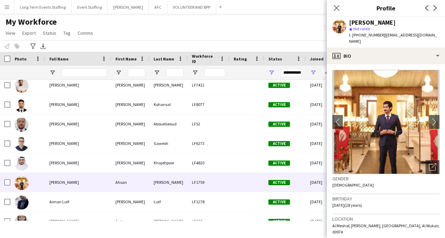
scroll to position [424, 0]
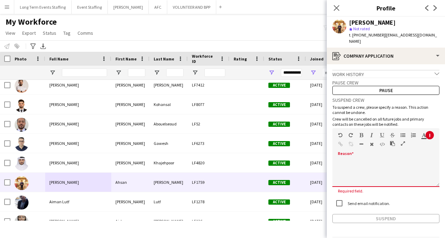
click at [381, 154] on div at bounding box center [386, 170] width 107 height 33
paste div
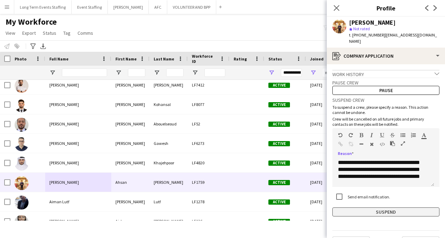
click at [374, 208] on button "Suspend" at bounding box center [386, 212] width 107 height 9
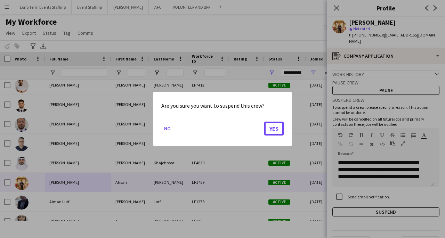
click at [279, 125] on button "Yes" at bounding box center [273, 129] width 19 height 14
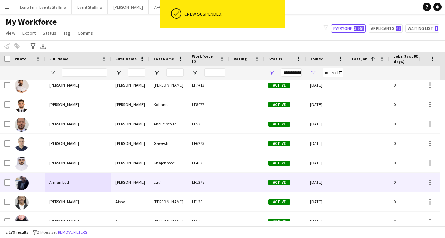
click at [141, 188] on div "[PERSON_NAME]" at bounding box center [130, 182] width 38 height 19
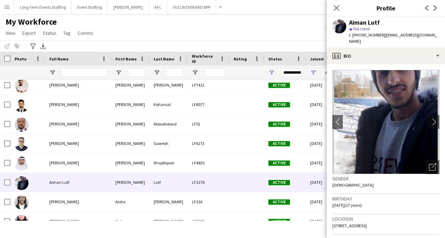
scroll to position [435, 0]
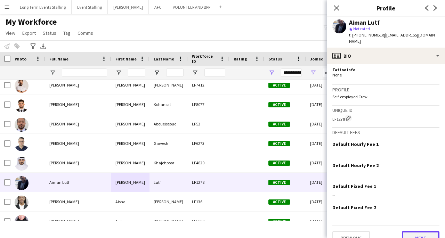
click at [423, 231] on button "Next" at bounding box center [421, 238] width 38 height 14
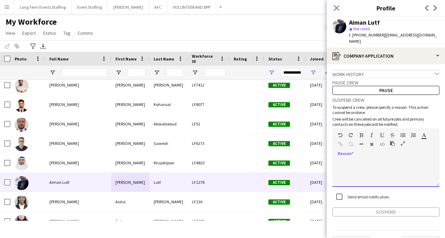
click at [378, 159] on div at bounding box center [386, 173] width 107 height 28
paste div
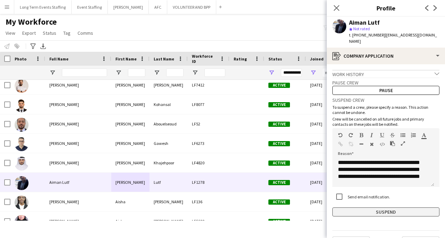
click at [375, 208] on button "Suspend" at bounding box center [386, 212] width 107 height 9
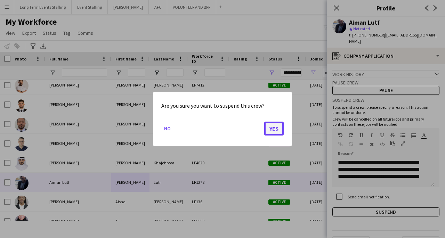
click at [274, 127] on button "Yes" at bounding box center [273, 129] width 19 height 14
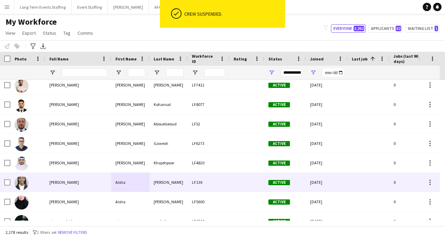
click at [116, 184] on div "Aisha" at bounding box center [130, 182] width 38 height 19
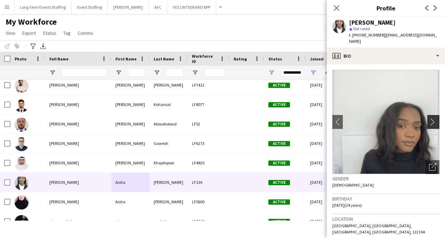
click at [429, 118] on app-icon "chevron-right" at bounding box center [434, 121] width 11 height 7
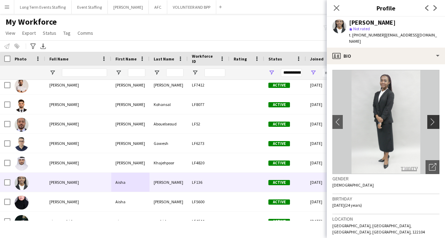
click at [429, 118] on app-icon "chevron-right" at bounding box center [434, 121] width 11 height 7
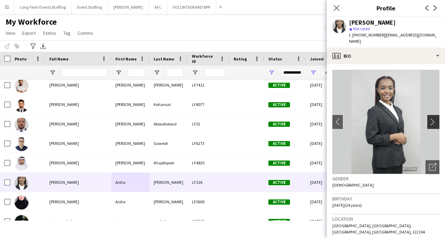
click at [429, 118] on app-icon "chevron-right" at bounding box center [434, 121] width 11 height 7
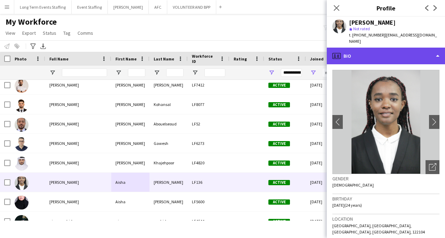
click at [421, 50] on div "profile Bio" at bounding box center [386, 56] width 118 height 17
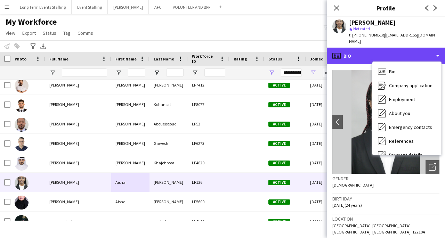
scroll to position [65, 0]
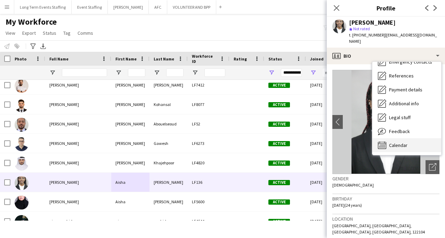
click at [420, 145] on div "Calendar Calendar" at bounding box center [407, 145] width 69 height 14
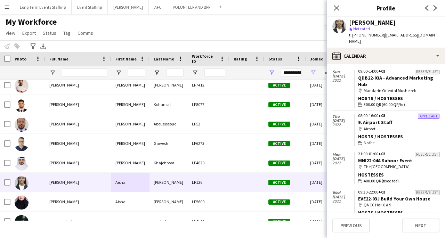
scroll to position [0, 0]
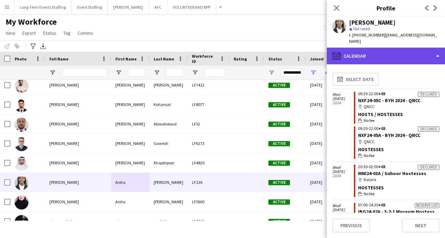
click at [409, 48] on div "calendar-full Calendar" at bounding box center [386, 56] width 118 height 17
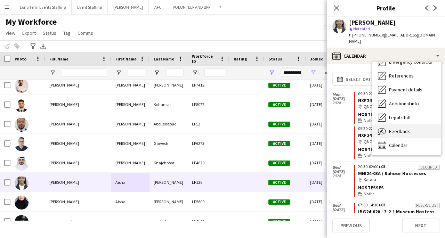
click at [402, 128] on span "Feedback" at bounding box center [399, 131] width 21 height 6
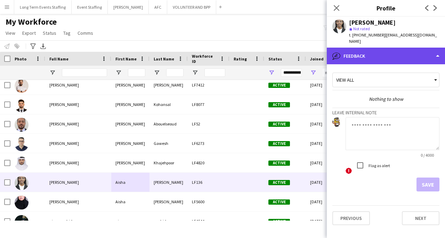
click at [440, 48] on div "bubble-pencil Feedback" at bounding box center [386, 56] width 118 height 17
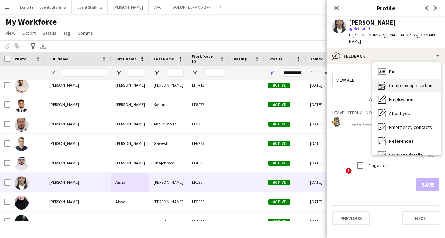
click at [423, 82] on span "Company application" at bounding box center [410, 85] width 43 height 6
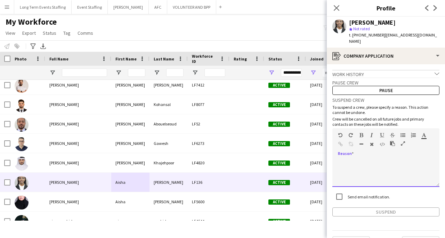
click at [357, 161] on div at bounding box center [386, 173] width 107 height 28
paste div
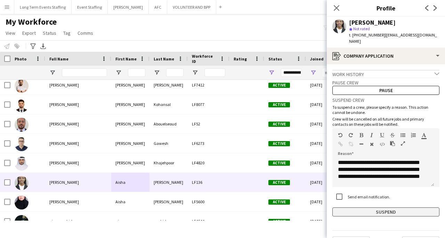
click at [361, 208] on button "Suspend" at bounding box center [386, 212] width 107 height 9
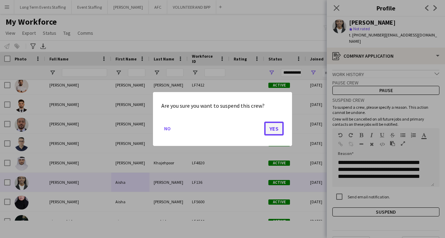
click at [276, 129] on button "Yes" at bounding box center [273, 129] width 19 height 14
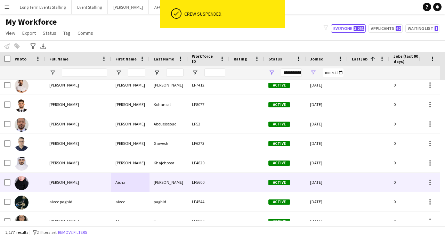
click at [246, 179] on div at bounding box center [247, 182] width 35 height 19
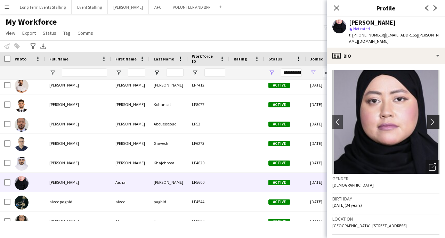
click at [428, 122] on button "chevron-right" at bounding box center [435, 122] width 14 height 14
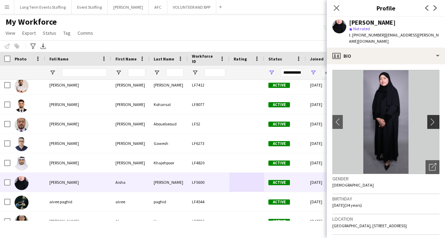
click at [429, 118] on app-icon "chevron-right" at bounding box center [434, 121] width 11 height 7
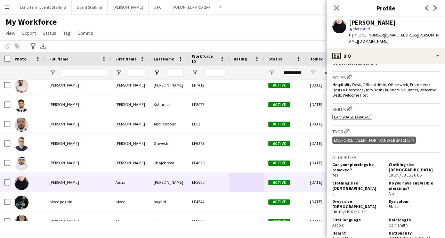
scroll to position [419, 0]
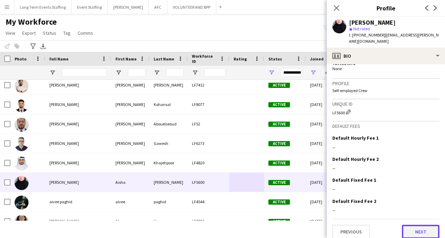
click at [416, 225] on button "Next" at bounding box center [421, 232] width 38 height 14
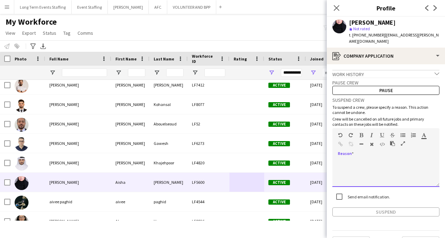
click at [374, 159] on div at bounding box center [386, 173] width 107 height 28
paste div
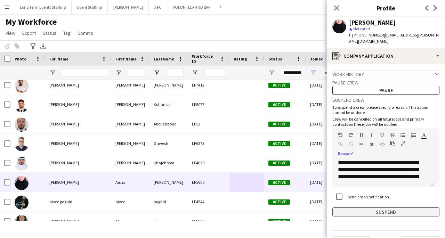
click at [370, 209] on button "Suspend" at bounding box center [386, 212] width 107 height 9
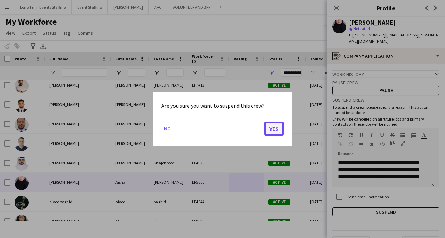
click at [274, 127] on button "Yes" at bounding box center [273, 129] width 19 height 14
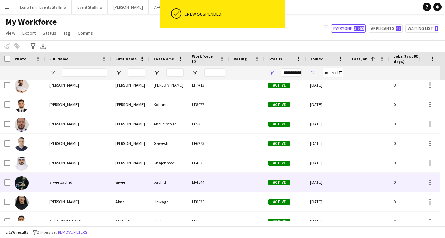
click at [82, 174] on div "aivee paghid" at bounding box center [78, 182] width 66 height 19
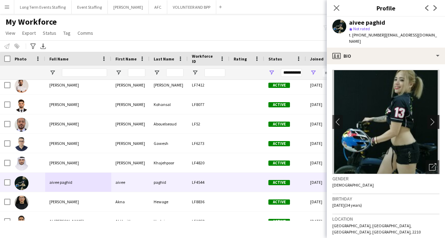
click at [429, 118] on app-icon "chevron-right" at bounding box center [434, 121] width 11 height 7
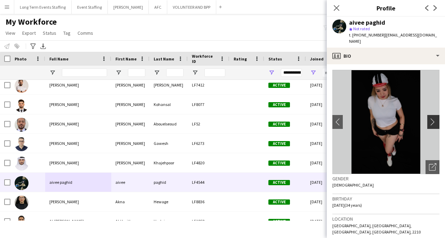
click at [429, 118] on app-icon "chevron-right" at bounding box center [434, 121] width 11 height 7
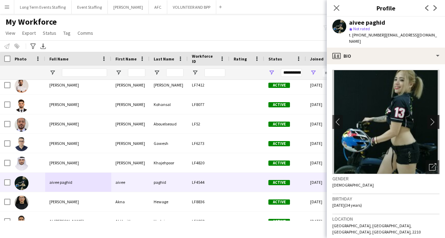
click at [429, 118] on app-icon "chevron-right" at bounding box center [434, 121] width 11 height 7
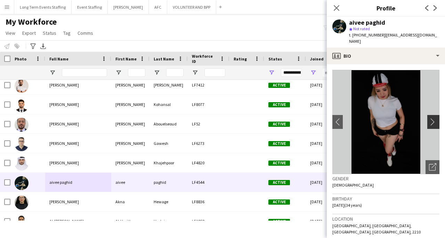
click at [429, 118] on app-icon "chevron-right" at bounding box center [434, 121] width 11 height 7
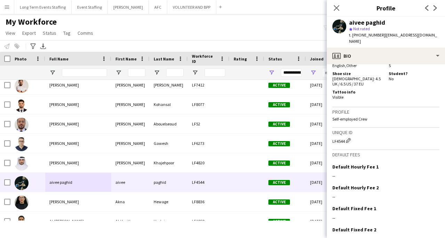
scroll to position [440, 0]
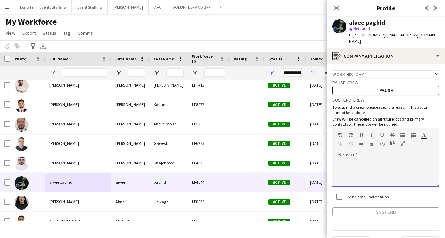
click at [384, 174] on div at bounding box center [386, 173] width 107 height 28
paste div
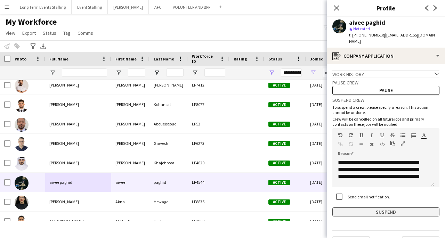
click at [376, 208] on button "Suspend" at bounding box center [386, 212] width 107 height 9
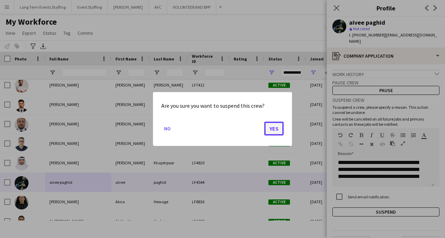
click at [279, 130] on button "Yes" at bounding box center [273, 129] width 19 height 14
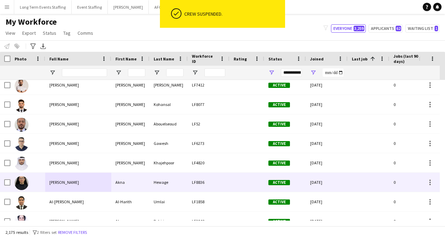
click at [122, 182] on div "Akna" at bounding box center [130, 182] width 38 height 19
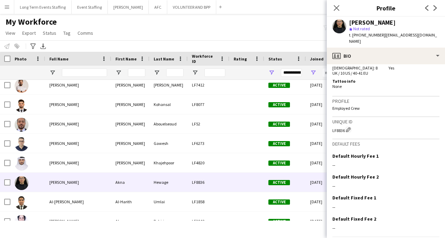
scroll to position [495, 0]
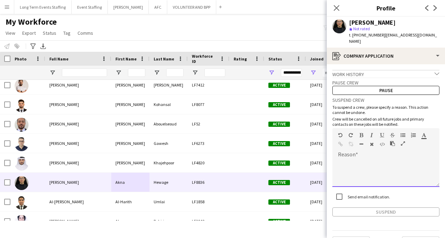
click at [381, 160] on div at bounding box center [386, 173] width 107 height 28
paste div
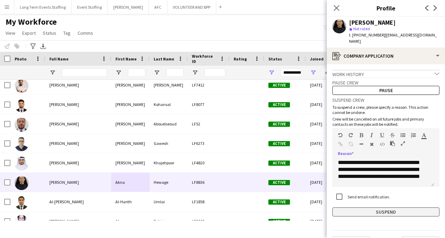
click at [376, 208] on button "Suspend" at bounding box center [386, 212] width 107 height 9
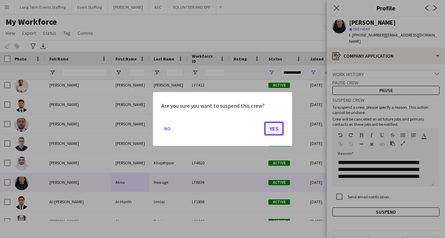
click at [275, 129] on button "Yes" at bounding box center [273, 129] width 19 height 14
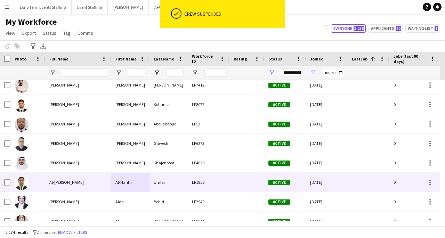
click at [84, 188] on div "Al-[PERSON_NAME]" at bounding box center [78, 182] width 66 height 19
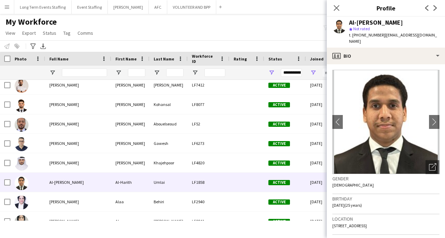
scroll to position [423, 0]
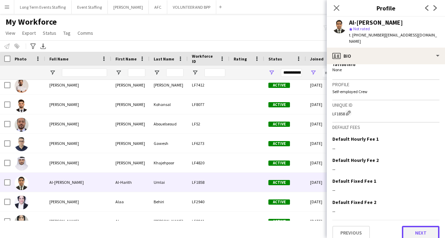
click at [414, 226] on button "Next" at bounding box center [421, 233] width 38 height 14
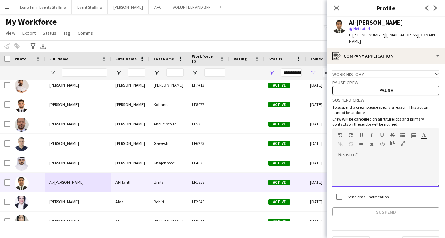
click at [386, 171] on div at bounding box center [386, 173] width 107 height 28
paste div
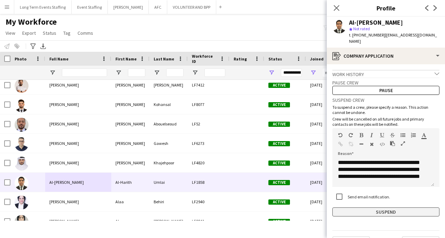
click at [379, 208] on button "Suspend" at bounding box center [386, 212] width 107 height 9
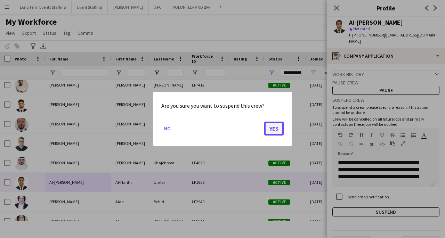
click at [270, 130] on button "Yes" at bounding box center [273, 129] width 19 height 14
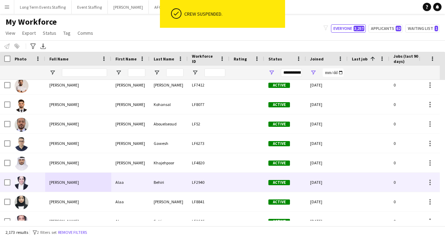
click at [254, 183] on div at bounding box center [247, 182] width 35 height 19
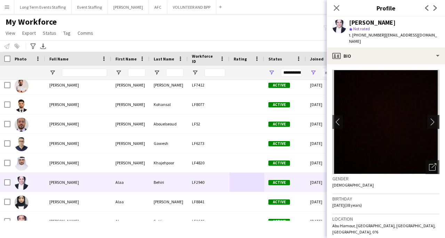
click at [430, 118] on app-icon "chevron-right" at bounding box center [434, 121] width 11 height 7
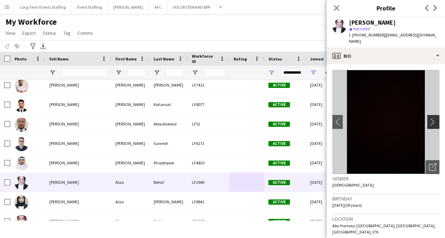
click at [432, 118] on app-icon "chevron-right" at bounding box center [434, 121] width 11 height 7
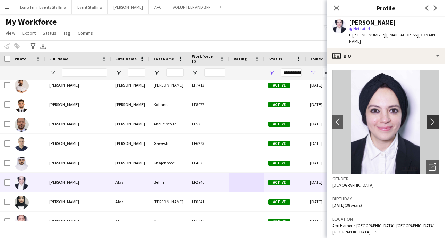
click at [430, 118] on app-icon "chevron-right" at bounding box center [434, 121] width 11 height 7
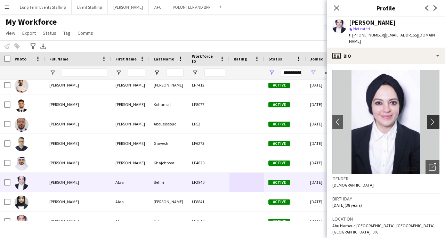
click at [430, 118] on app-icon "chevron-right" at bounding box center [434, 121] width 11 height 7
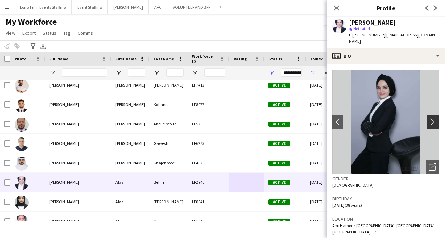
click at [429, 120] on button "chevron-right" at bounding box center [435, 122] width 14 height 14
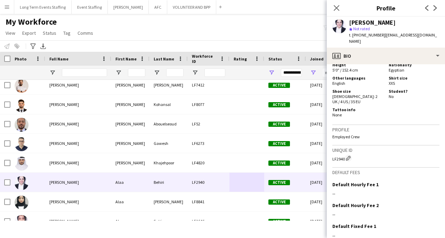
scroll to position [397, 0]
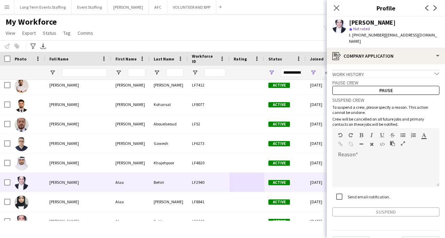
click at [419, 231] on div "Previous Next" at bounding box center [386, 241] width 107 height 20
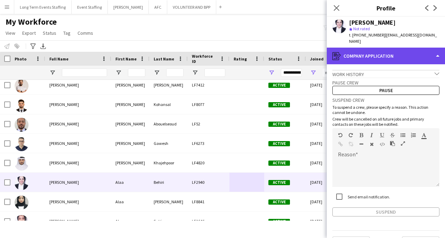
click at [416, 48] on div "register Company application" at bounding box center [386, 56] width 118 height 17
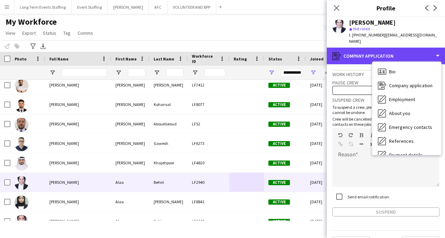
scroll to position [65, 0]
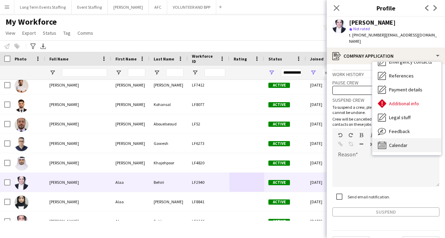
click at [414, 139] on div "Calendar Calendar" at bounding box center [407, 145] width 69 height 14
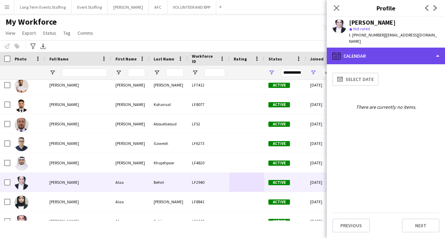
click at [441, 50] on div "calendar-full Calendar" at bounding box center [386, 56] width 118 height 17
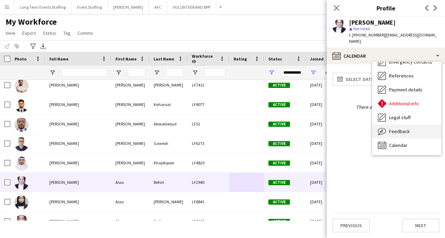
click at [411, 126] on div "Feedback Feedback" at bounding box center [407, 132] width 69 height 14
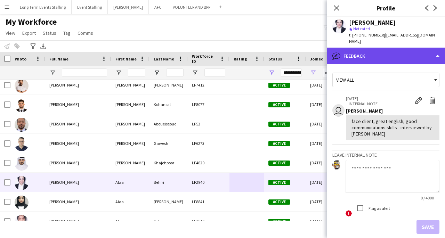
click at [427, 50] on div "bubble-pencil Feedback" at bounding box center [386, 56] width 118 height 17
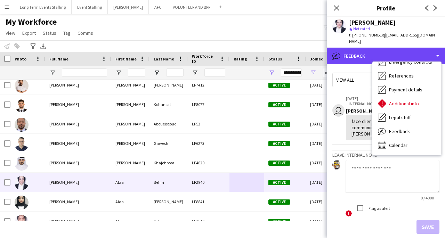
scroll to position [0, 0]
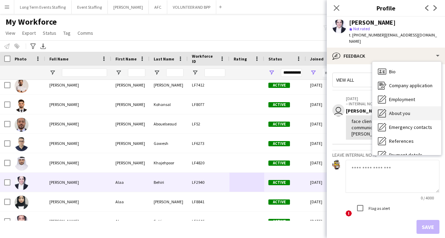
click at [415, 106] on div "About you About you" at bounding box center [407, 113] width 69 height 14
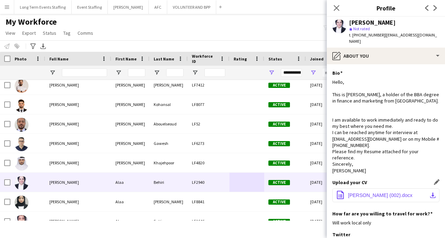
click at [409, 192] on button "office-file-sheet [PERSON_NAME] (002).docx download-bottom" at bounding box center [386, 196] width 107 height 14
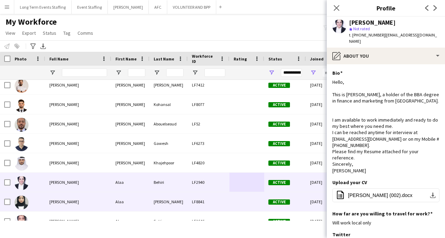
click at [58, 206] on div "[PERSON_NAME]" at bounding box center [78, 201] width 66 height 19
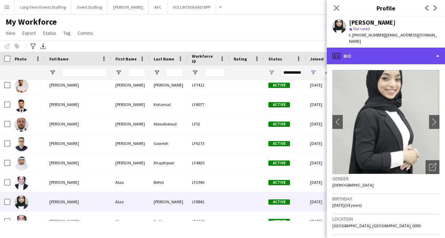
click at [427, 51] on div "profile Bio" at bounding box center [386, 56] width 118 height 17
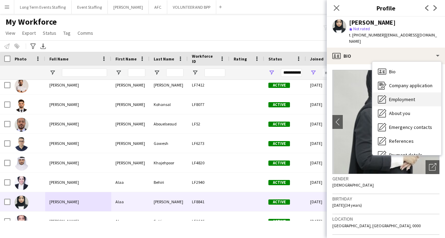
drag, startPoint x: 422, startPoint y: 78, endPoint x: 420, endPoint y: 94, distance: 15.8
click at [420, 94] on div "Bio Bio Company application Company application Employment Employment About you…" at bounding box center [407, 108] width 69 height 93
click at [415, 106] on div "About you About you" at bounding box center [407, 113] width 69 height 14
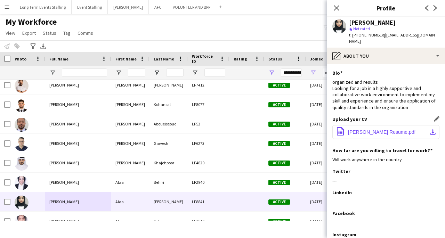
click at [409, 129] on span "[PERSON_NAME] Resume.pdf" at bounding box center [382, 132] width 68 height 6
click at [336, 7] on icon at bounding box center [336, 8] width 7 height 7
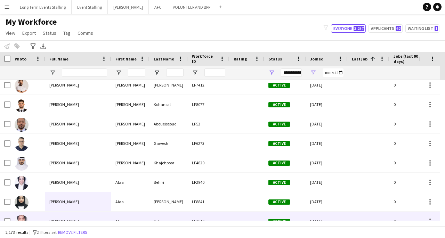
click at [58, 215] on div "[PERSON_NAME]" at bounding box center [78, 221] width 66 height 19
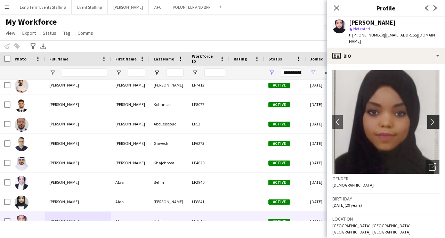
click at [429, 118] on app-icon "chevron-right" at bounding box center [434, 121] width 11 height 7
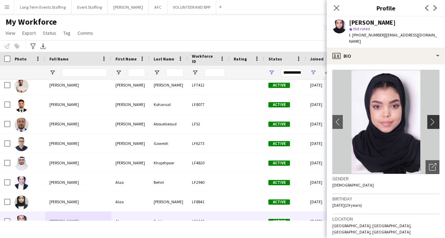
click at [429, 118] on app-icon "chevron-right" at bounding box center [434, 121] width 11 height 7
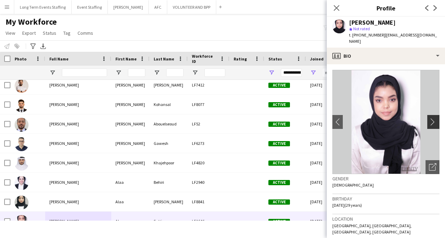
click at [429, 118] on app-icon "chevron-right" at bounding box center [434, 121] width 11 height 7
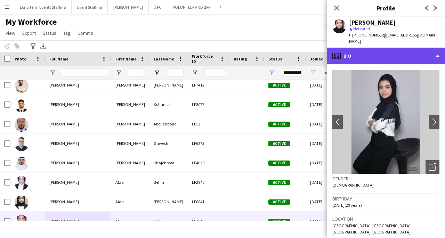
click at [429, 48] on div "profile Bio" at bounding box center [386, 56] width 118 height 17
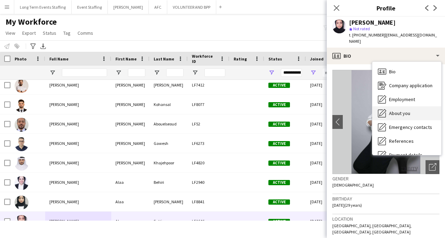
click at [408, 110] on span "About you" at bounding box center [399, 113] width 21 height 6
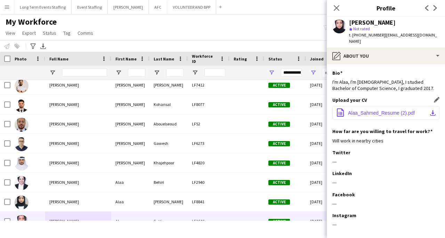
click at [404, 110] on span "Alaa_Sahmed_Resume (2).pdf" at bounding box center [381, 113] width 67 height 6
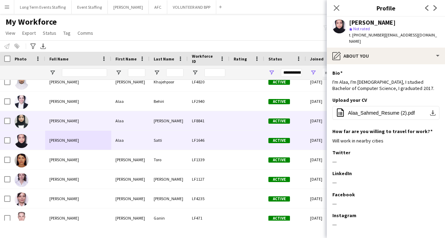
scroll to position [281, 0]
click at [80, 165] on div "[PERSON_NAME]" at bounding box center [78, 159] width 66 height 19
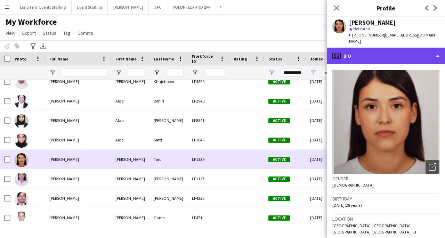
click at [438, 49] on div "profile Bio" at bounding box center [386, 56] width 118 height 17
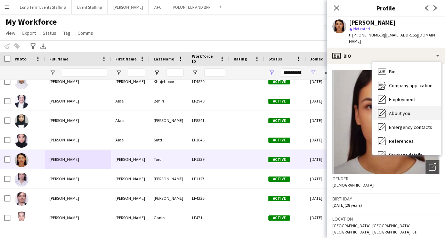
click at [422, 108] on div "About you About you" at bounding box center [407, 113] width 69 height 14
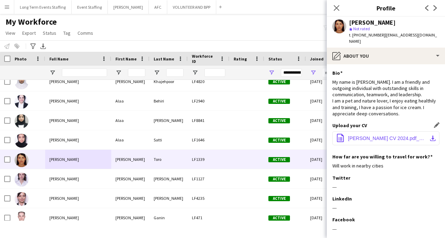
click at [423, 132] on button "office-file-sheet [PERSON_NAME] CV 2024.pdf_20240915_215318_0000.pdf download-b…" at bounding box center [386, 139] width 107 height 14
click at [90, 184] on div "[PERSON_NAME]" at bounding box center [78, 178] width 66 height 19
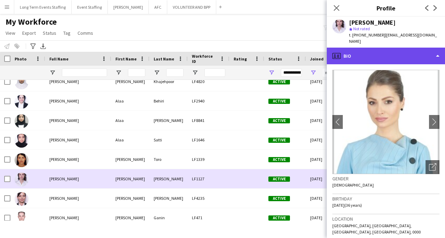
click at [438, 50] on div "profile Bio" at bounding box center [386, 56] width 118 height 17
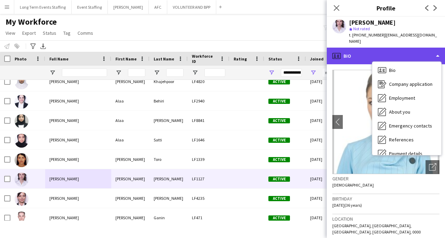
scroll to position [0, 0]
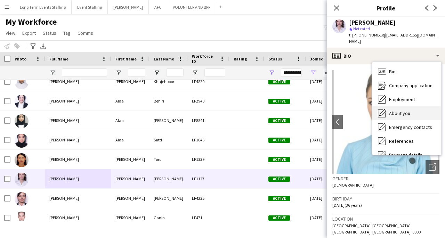
click at [421, 108] on div "About you About you" at bounding box center [407, 113] width 69 height 14
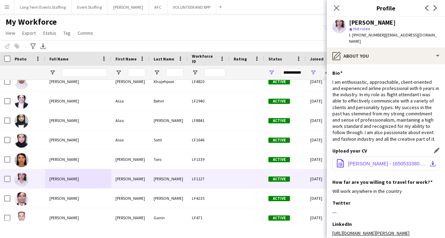
click at [418, 161] on span "[PERSON_NAME] - 1650533380.pdf" at bounding box center [387, 164] width 79 height 6
click at [88, 71] on input "Full Name Filter Input" at bounding box center [84, 73] width 45 height 8
type input "*******"
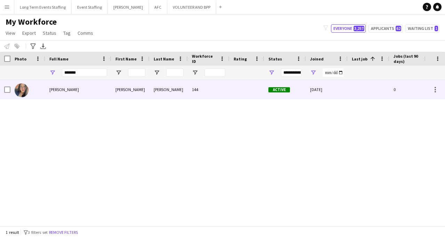
click at [78, 91] on span "[PERSON_NAME]" at bounding box center [64, 89] width 30 height 5
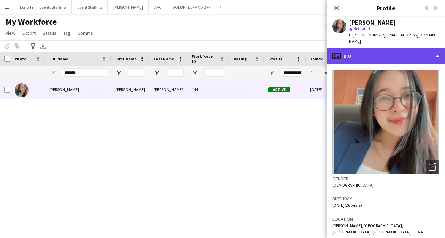
click at [437, 49] on div "profile Bio" at bounding box center [386, 56] width 118 height 17
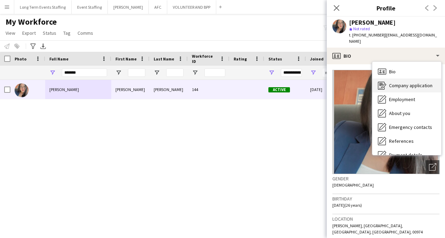
click at [409, 82] on span "Company application" at bounding box center [410, 85] width 43 height 6
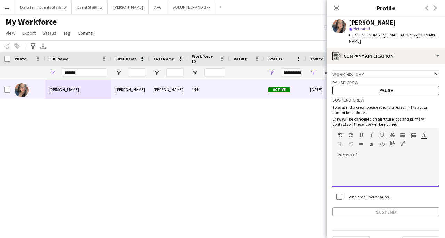
click at [359, 159] on div at bounding box center [386, 173] width 107 height 28
paste div
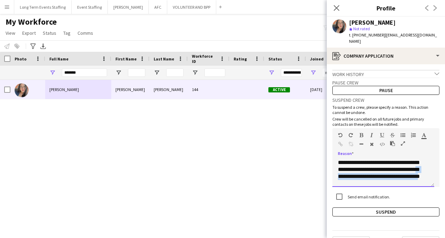
drag, startPoint x: 427, startPoint y: 169, endPoint x: 427, endPoint y: 164, distance: 5.2
click at [427, 164] on div "**********" at bounding box center [384, 173] width 102 height 28
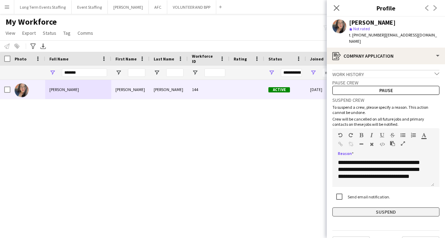
click at [390, 208] on button "Suspend" at bounding box center [386, 212] width 107 height 9
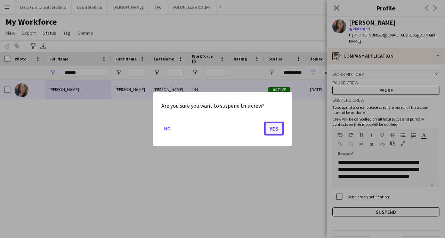
click at [275, 132] on button "Yes" at bounding box center [273, 129] width 19 height 14
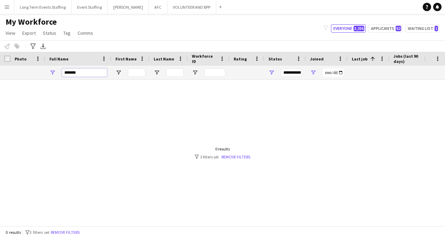
click at [92, 71] on input "*******" at bounding box center [84, 73] width 45 height 8
type input "*******"
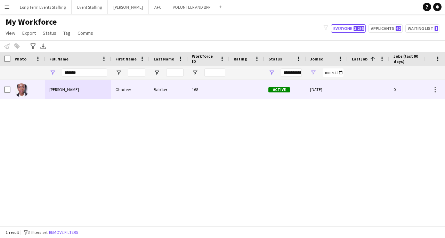
click at [85, 90] on div "[PERSON_NAME]" at bounding box center [78, 89] width 66 height 19
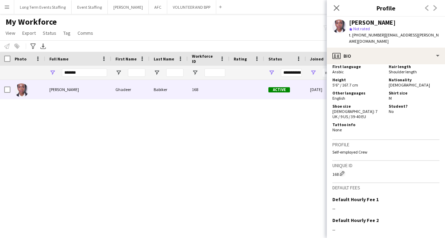
scroll to position [423, 0]
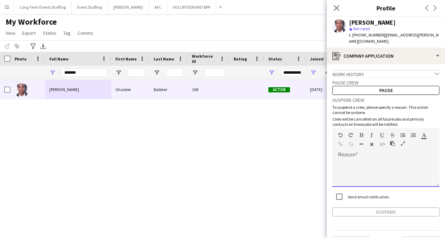
click at [355, 159] on div at bounding box center [386, 173] width 107 height 28
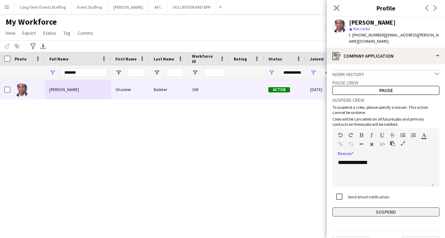
click at [397, 208] on button "Suspend" at bounding box center [386, 212] width 107 height 9
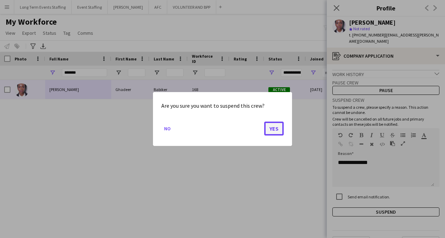
click at [270, 135] on button "Yes" at bounding box center [273, 129] width 19 height 14
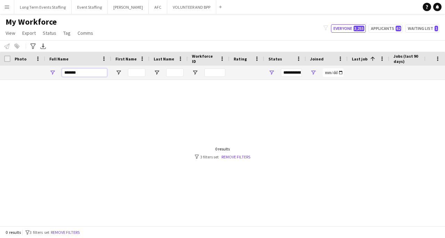
drag, startPoint x: 78, startPoint y: 70, endPoint x: 51, endPoint y: 71, distance: 27.1
click at [51, 71] on div "*******" at bounding box center [78, 73] width 66 height 14
type input "******"
click at [241, 156] on link "Remove filters" at bounding box center [236, 156] width 29 height 5
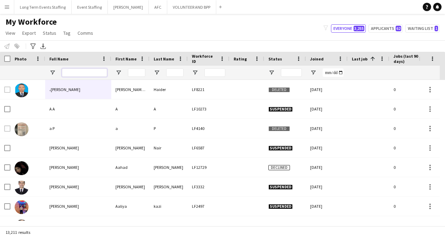
click at [74, 73] on input "Full Name Filter Input" at bounding box center [84, 73] width 45 height 8
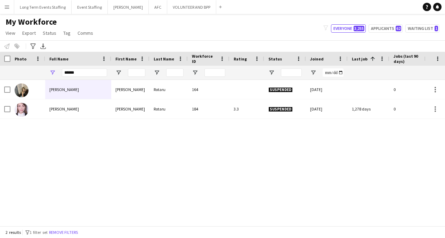
drag, startPoint x: 77, startPoint y: 68, endPoint x: 65, endPoint y: 72, distance: 12.0
click at [66, 73] on div "******" at bounding box center [84, 73] width 45 height 14
drag, startPoint x: 77, startPoint y: 73, endPoint x: 53, endPoint y: 70, distance: 23.6
click at [52, 73] on div "******" at bounding box center [78, 73] width 66 height 14
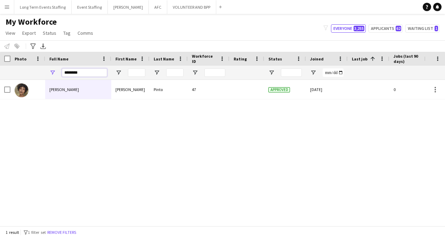
type input "********"
click at [84, 96] on div "[PERSON_NAME]" at bounding box center [78, 89] width 66 height 19
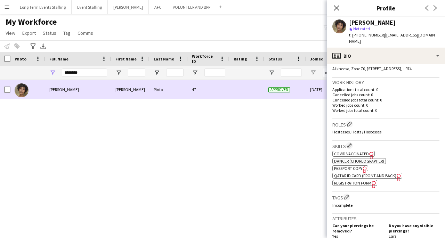
scroll to position [377, 0]
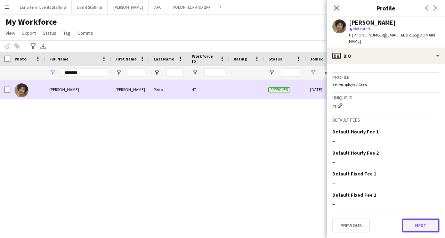
click at [424, 229] on button "Next" at bounding box center [421, 226] width 38 height 14
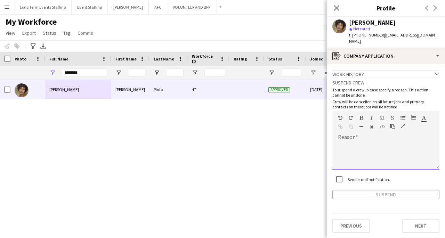
click at [370, 153] on div at bounding box center [386, 156] width 107 height 28
paste div
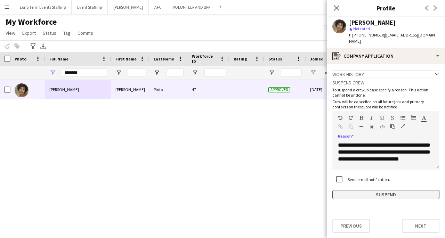
click at [397, 190] on button "Suspend" at bounding box center [386, 194] width 107 height 9
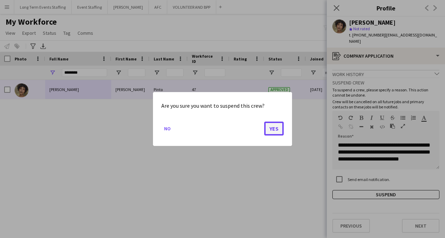
click at [272, 131] on button "Yes" at bounding box center [273, 129] width 19 height 14
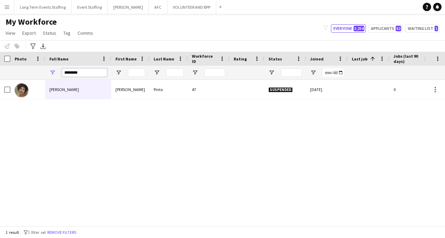
drag, startPoint x: 82, startPoint y: 72, endPoint x: 50, endPoint y: 70, distance: 32.1
click at [50, 70] on div "********" at bounding box center [78, 73] width 66 height 14
paste input "****"
type input "**********"
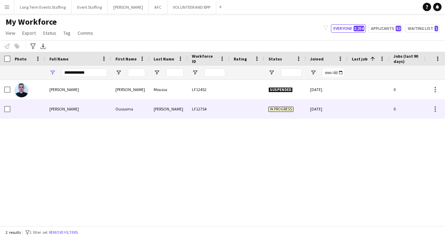
click at [82, 114] on div "[PERSON_NAME]" at bounding box center [78, 109] width 66 height 19
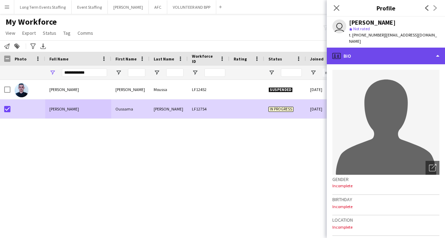
click at [389, 54] on div "profile Bio" at bounding box center [386, 56] width 118 height 17
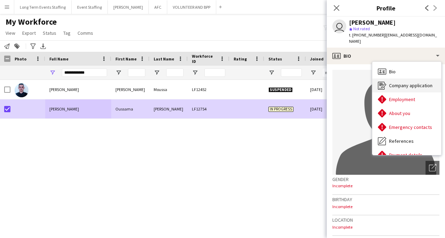
click at [402, 87] on span "Company application" at bounding box center [410, 85] width 43 height 6
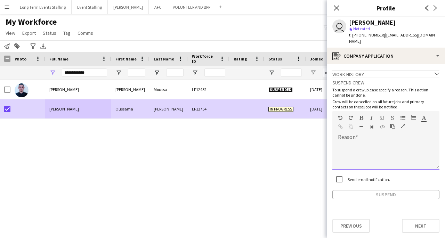
click at [383, 139] on div at bounding box center [386, 153] width 107 height 33
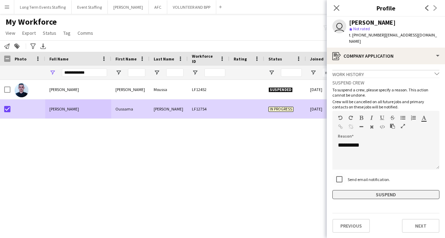
click at [398, 197] on button "Suspend" at bounding box center [386, 194] width 107 height 9
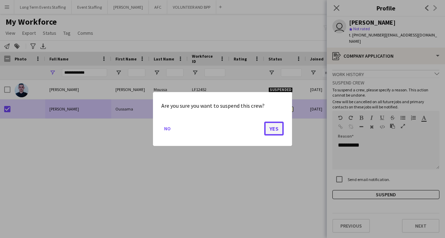
click at [276, 128] on button "Yes" at bounding box center [273, 129] width 19 height 14
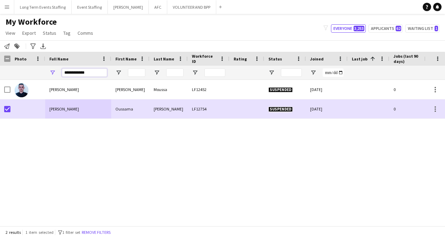
drag, startPoint x: 90, startPoint y: 73, endPoint x: 49, endPoint y: 71, distance: 41.1
click at [49, 71] on div "**********" at bounding box center [78, 73] width 66 height 14
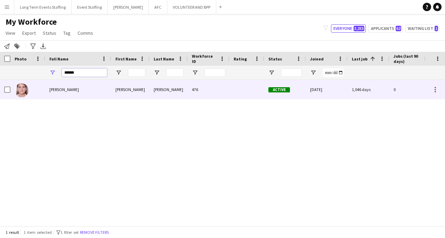
type input "******"
click at [41, 87] on div at bounding box center [27, 89] width 35 height 19
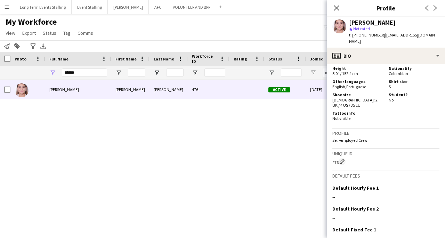
scroll to position [413, 0]
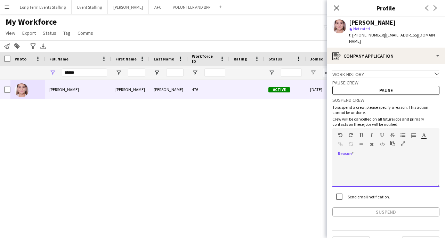
click at [387, 165] on div at bounding box center [386, 173] width 107 height 28
paste div
drag, startPoint x: 330, startPoint y: 154, endPoint x: 299, endPoint y: 152, distance: 31.4
click at [299, 152] on body "Menu Boards Boards Boards All jobs Status Workforce Workforce My Workforce Recr…" at bounding box center [222, 119] width 445 height 238
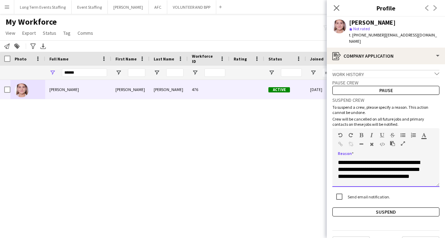
scroll to position [0, 0]
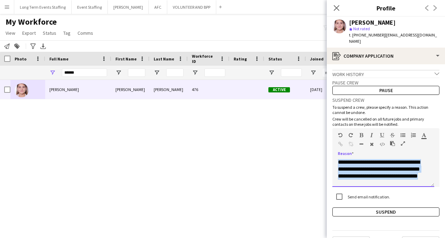
copy div "**********"
click at [401, 208] on button "Suspend" at bounding box center [386, 212] width 107 height 9
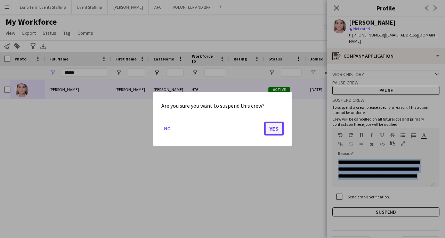
click at [273, 128] on button "Yes" at bounding box center [273, 129] width 19 height 14
